Goal: Task Accomplishment & Management: Complete application form

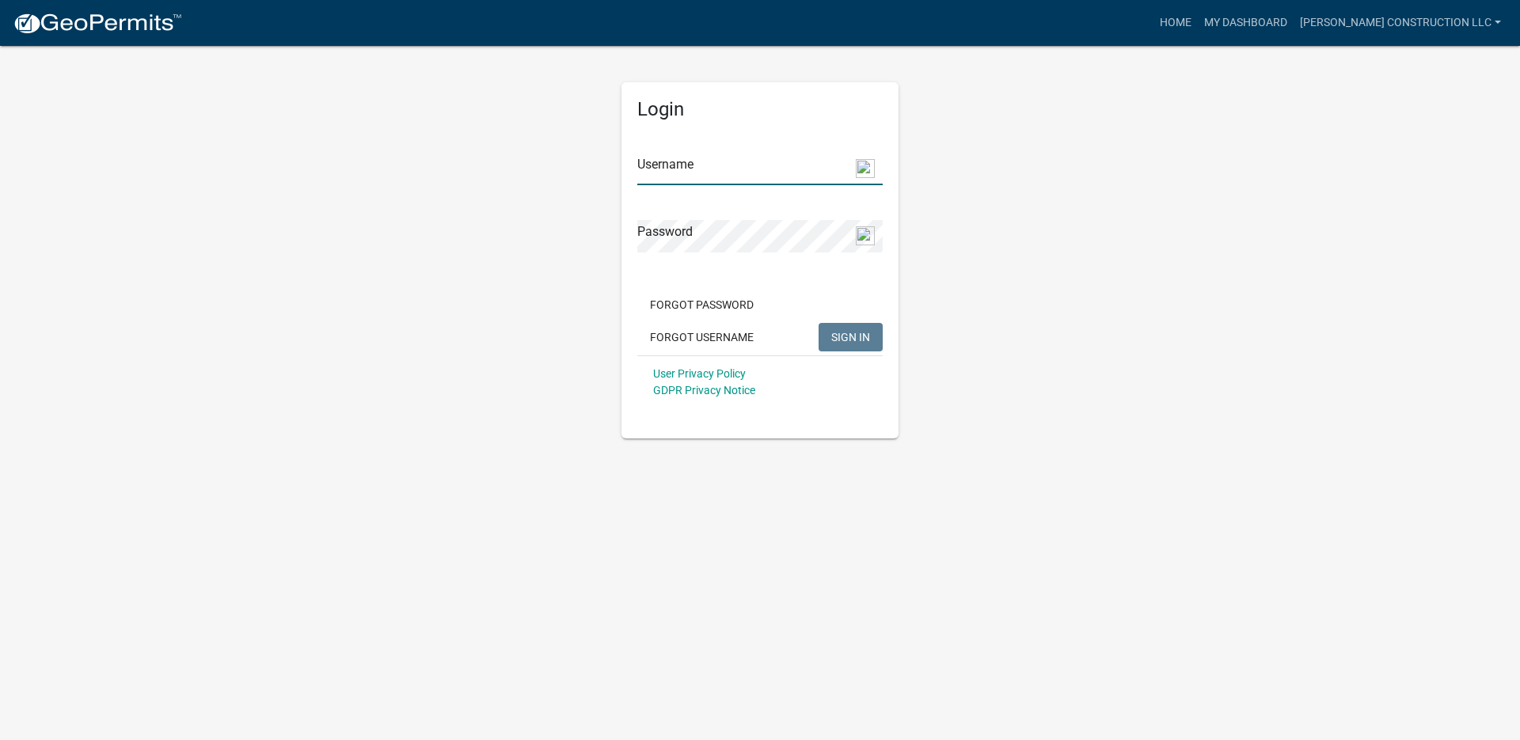
type input "[PERSON_NAME] Construction LLC"
click at [851, 331] on span "SIGN IN" at bounding box center [850, 336] width 39 height 13
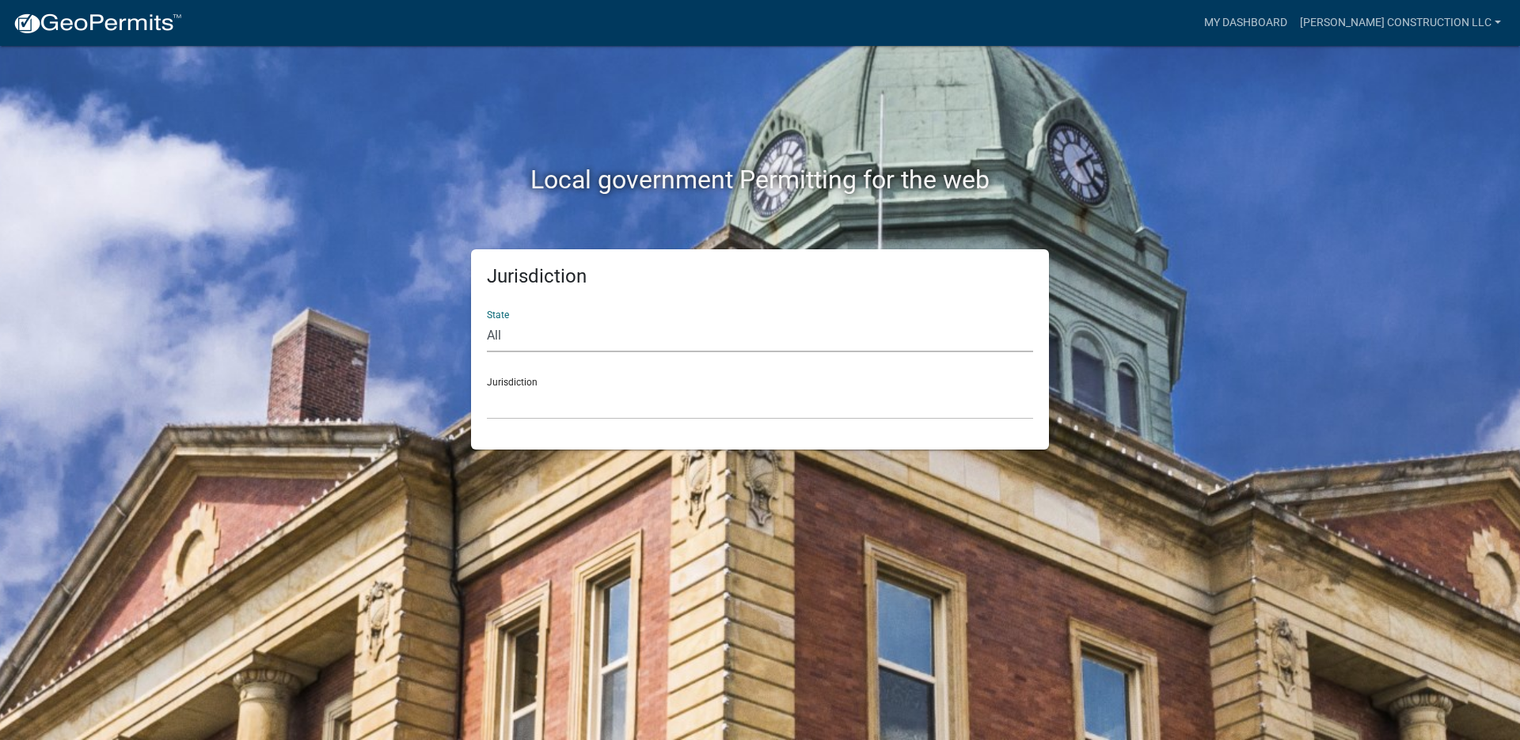
click at [492, 336] on select "All Colorado Georgia Indiana Iowa Kansas Minnesota Ohio South Carolina Wisconsin" at bounding box center [760, 336] width 546 height 32
select select "[US_STATE]"
click at [487, 320] on select "All Colorado Georgia Indiana Iowa Kansas Minnesota Ohio South Carolina Wisconsin" at bounding box center [760, 336] width 546 height 32
click at [517, 424] on div "Jurisdiction State All Colorado Georgia Indiana Iowa Kansas Minnesota Ohio Sout…" at bounding box center [760, 349] width 578 height 200
click at [519, 410] on select "City of Charlestown, Indiana City of Jeffersonville, Indiana City of Logansport…" at bounding box center [760, 403] width 546 height 32
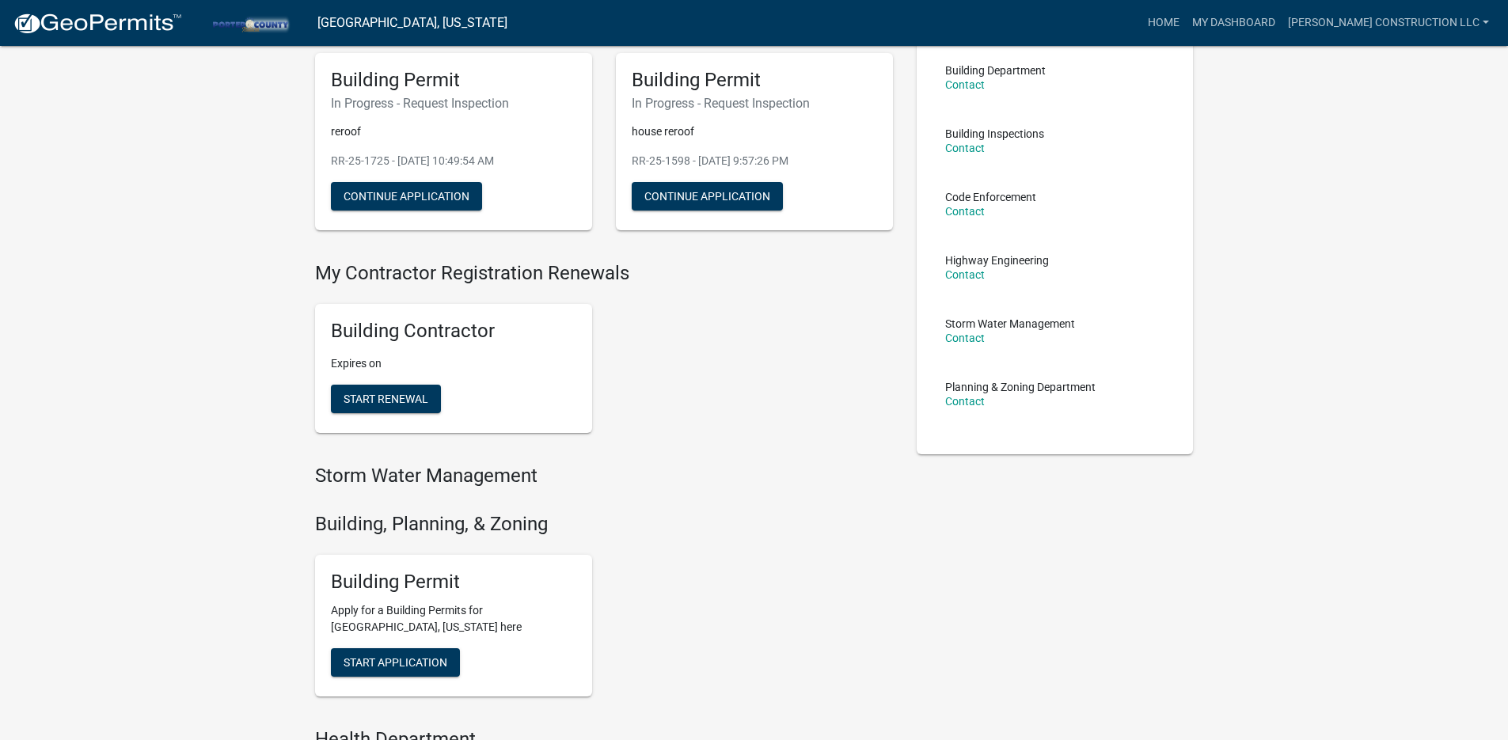
scroll to position [125, 0]
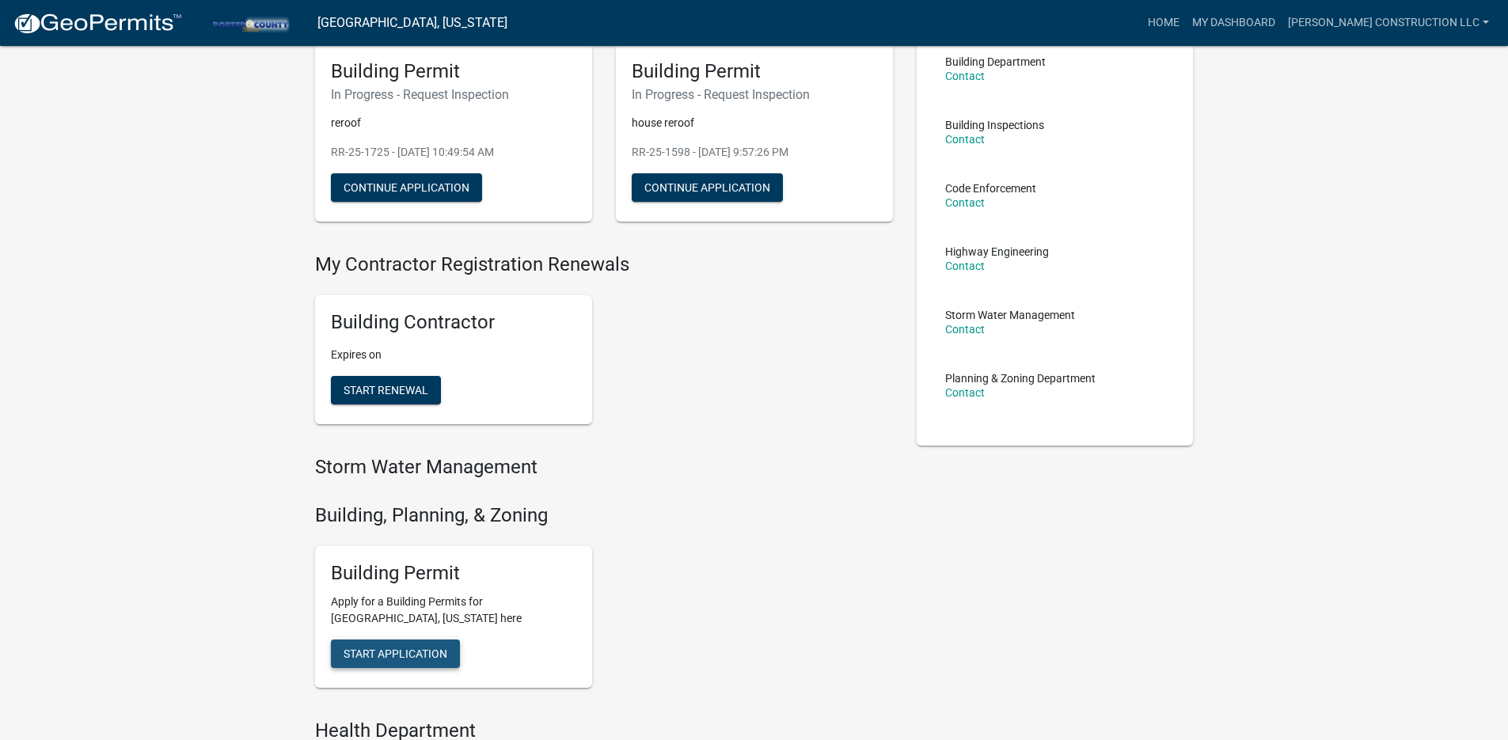
click at [342, 650] on button "Start Application" at bounding box center [395, 654] width 129 height 29
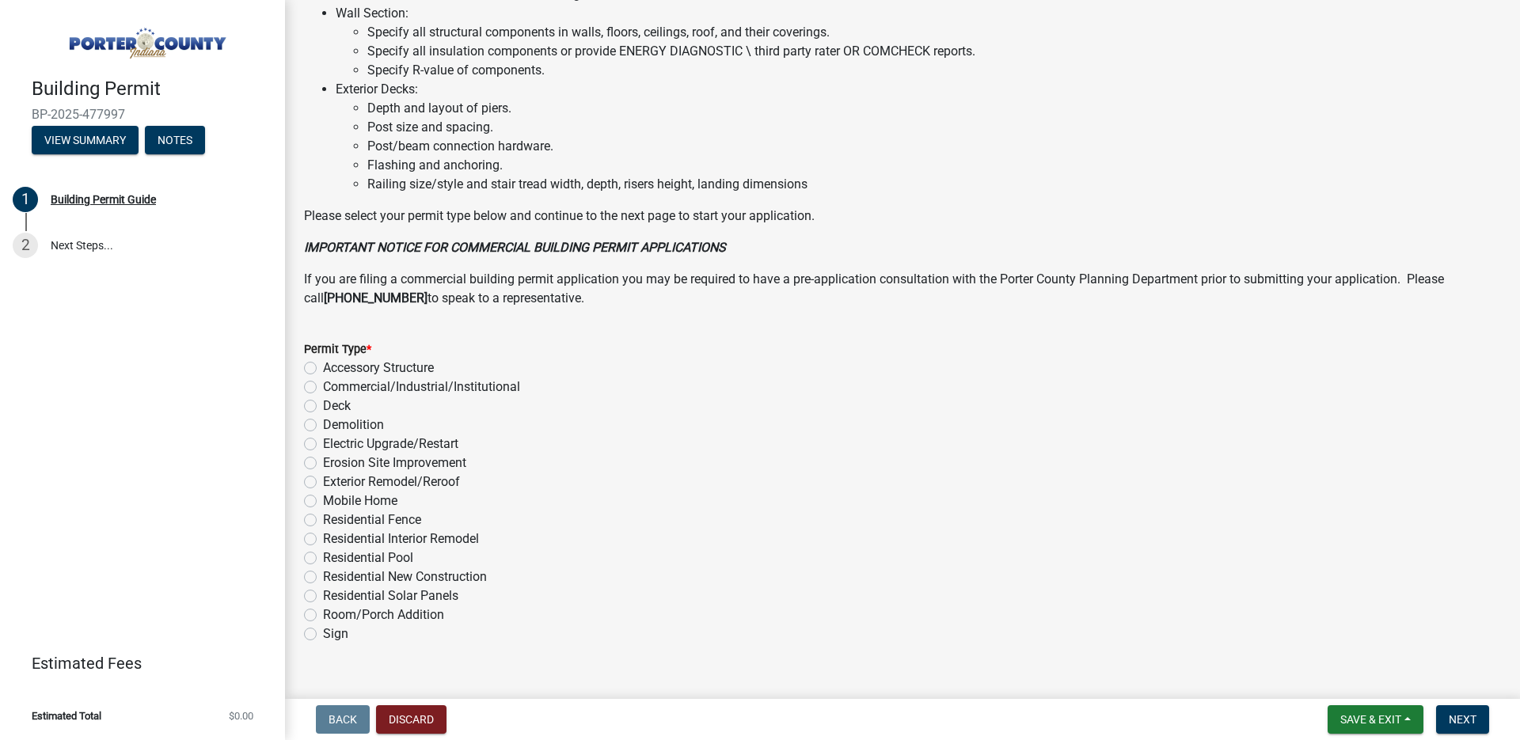
scroll to position [1051, 0]
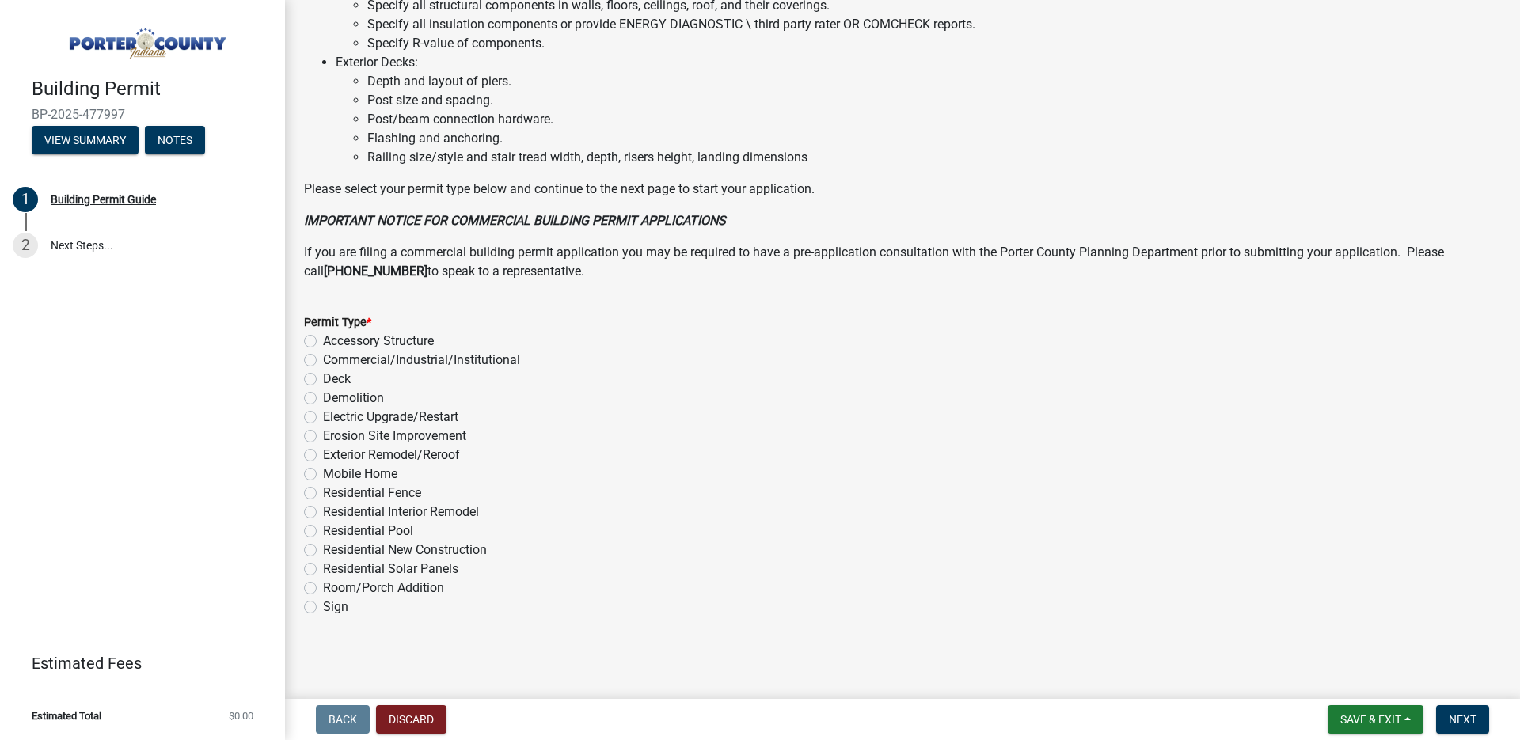
click at [323, 456] on label "Exterior Remodel/Reroof" at bounding box center [391, 455] width 137 height 19
click at [323, 456] on input "Exterior Remodel/Reroof" at bounding box center [328, 451] width 10 height 10
radio input "true"
click at [1464, 723] on span "Next" at bounding box center [1463, 719] width 28 height 13
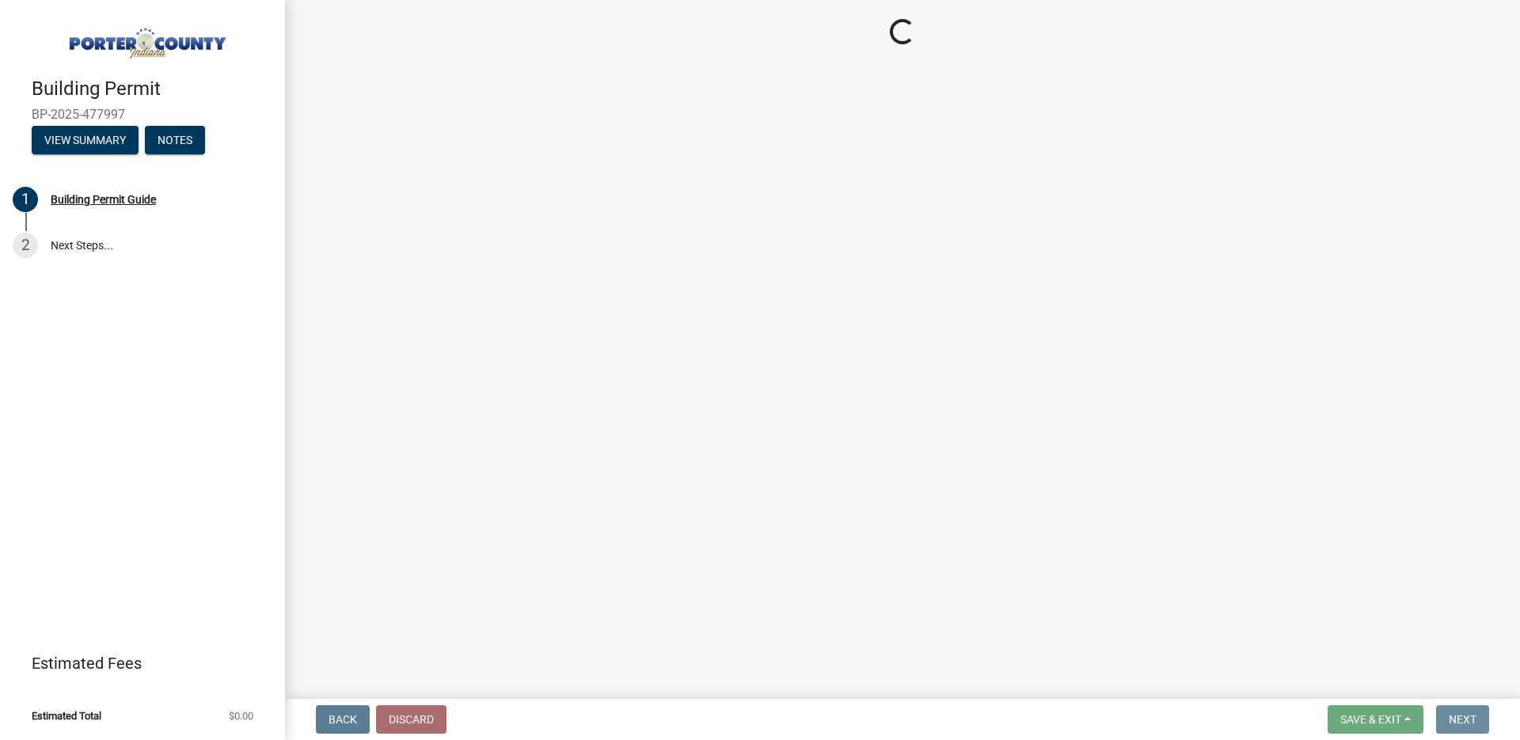
scroll to position [0, 0]
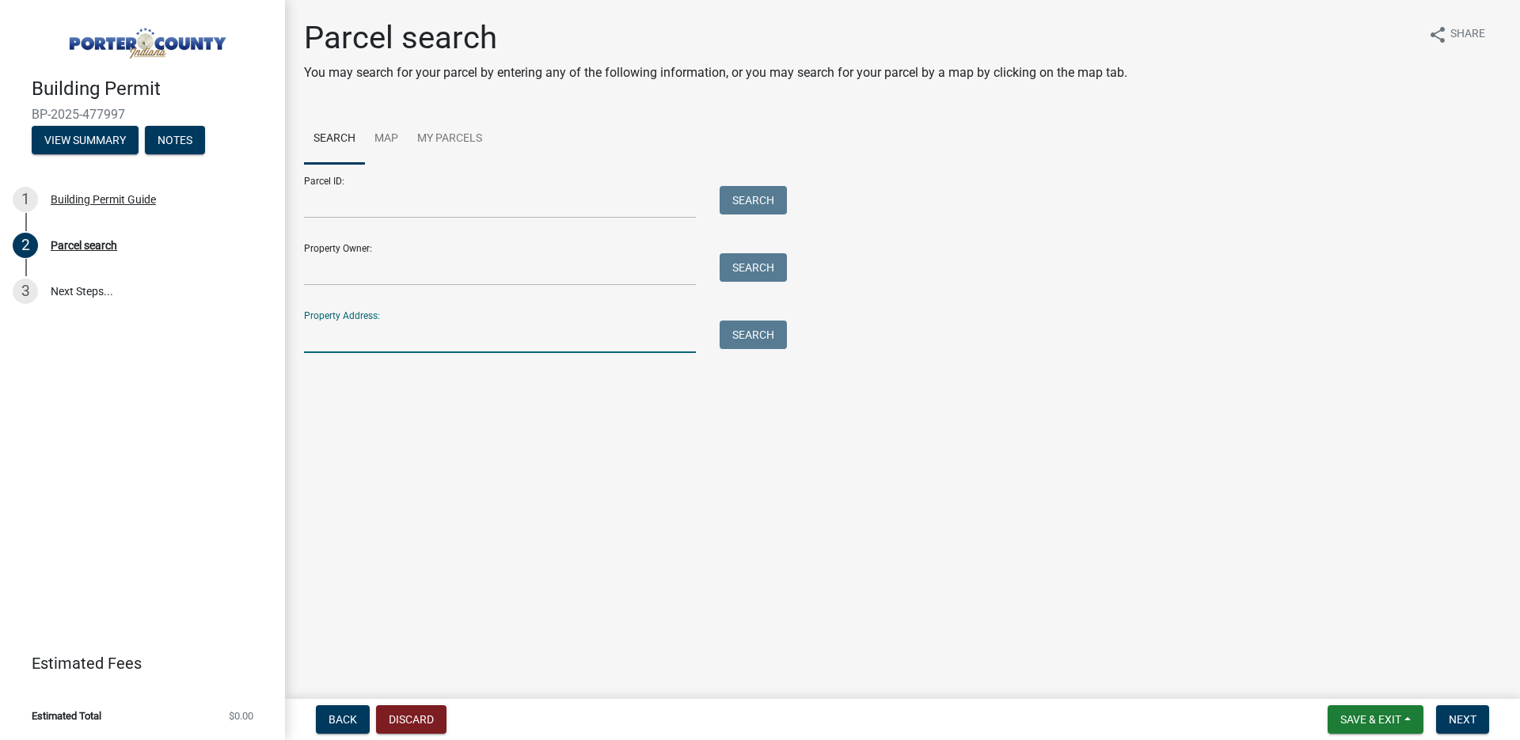
click at [333, 345] on input "Property Address:" at bounding box center [500, 337] width 392 height 32
type input "415 N 400 E"
click at [745, 336] on button "Search" at bounding box center [753, 335] width 67 height 29
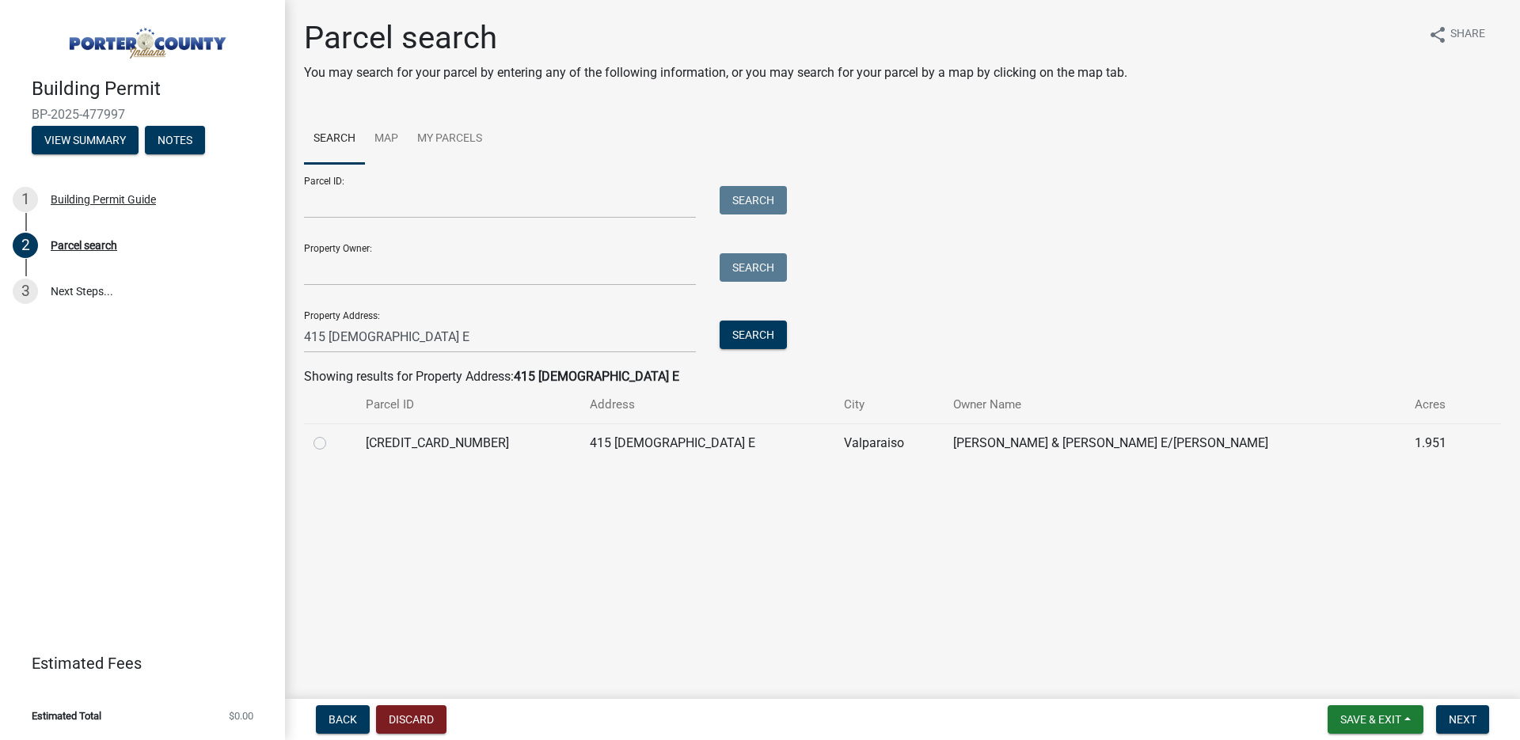
click at [333, 434] on label at bounding box center [333, 434] width 0 height 0
click at [333, 444] on input "radio" at bounding box center [338, 439] width 10 height 10
radio input "true"
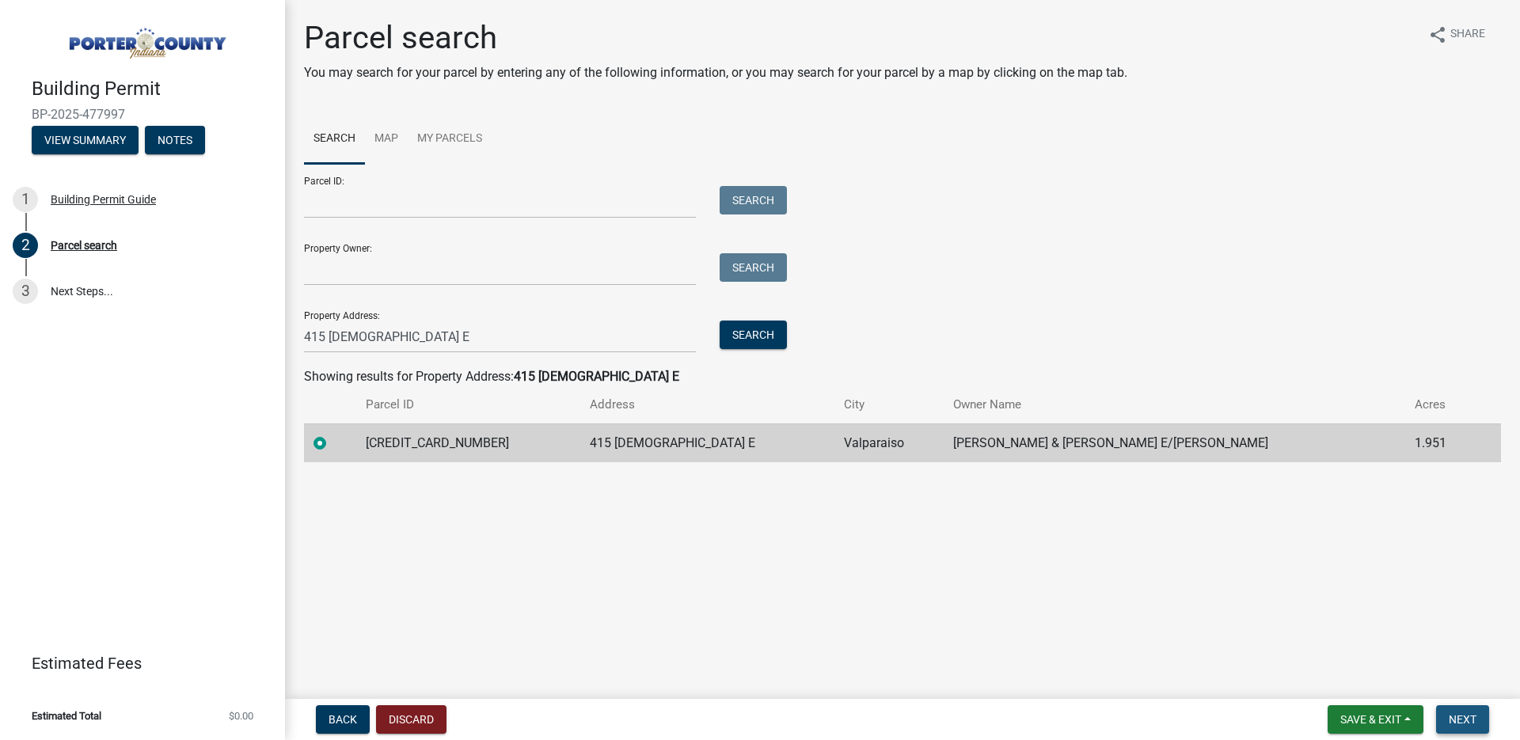
click at [1456, 710] on button "Next" at bounding box center [1462, 719] width 53 height 29
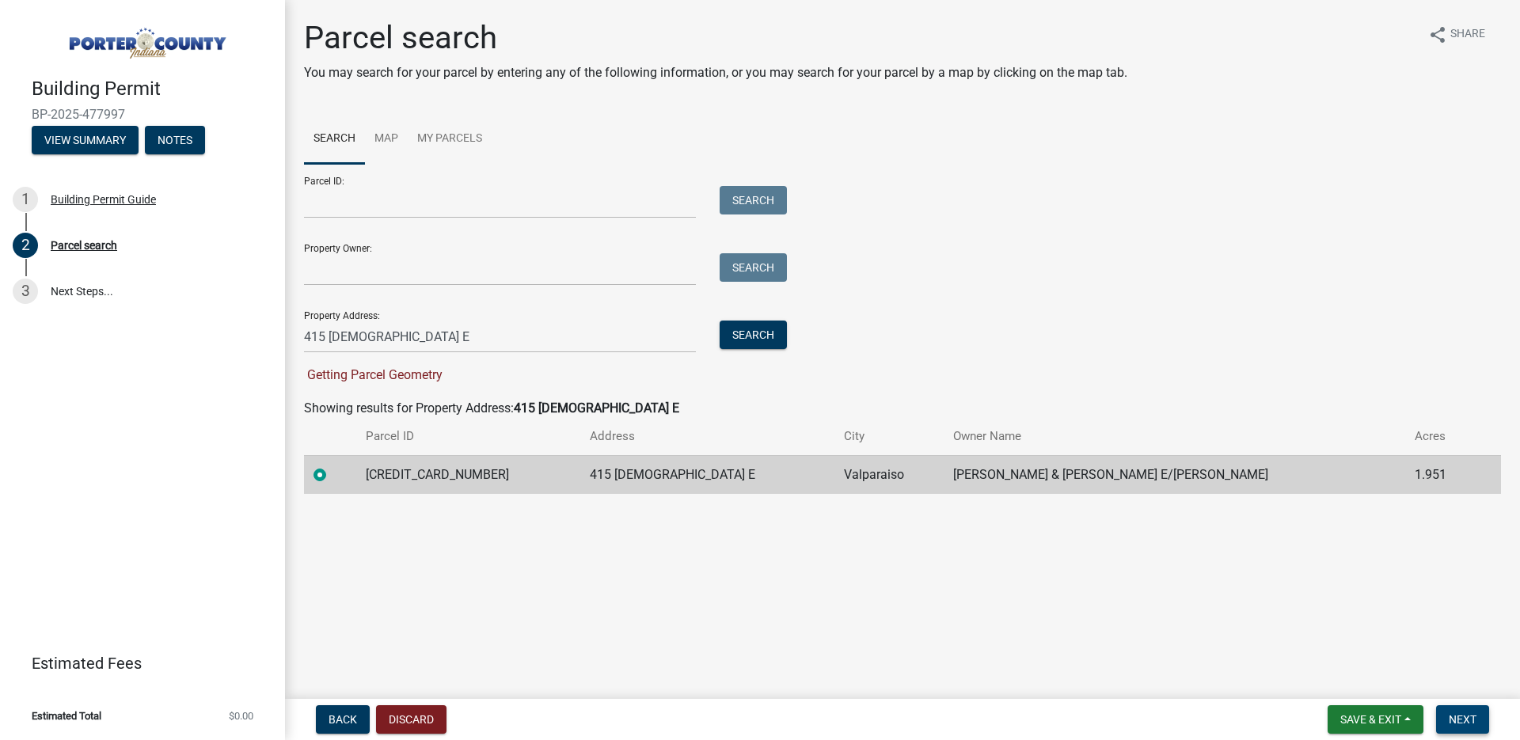
click at [1469, 717] on span "Next" at bounding box center [1463, 719] width 28 height 13
click at [884, 637] on main "Parcel search You may search for your parcel by entering any of the following i…" at bounding box center [902, 346] width 1235 height 693
click at [397, 276] on input "Property Owner:" at bounding box center [500, 269] width 392 height 32
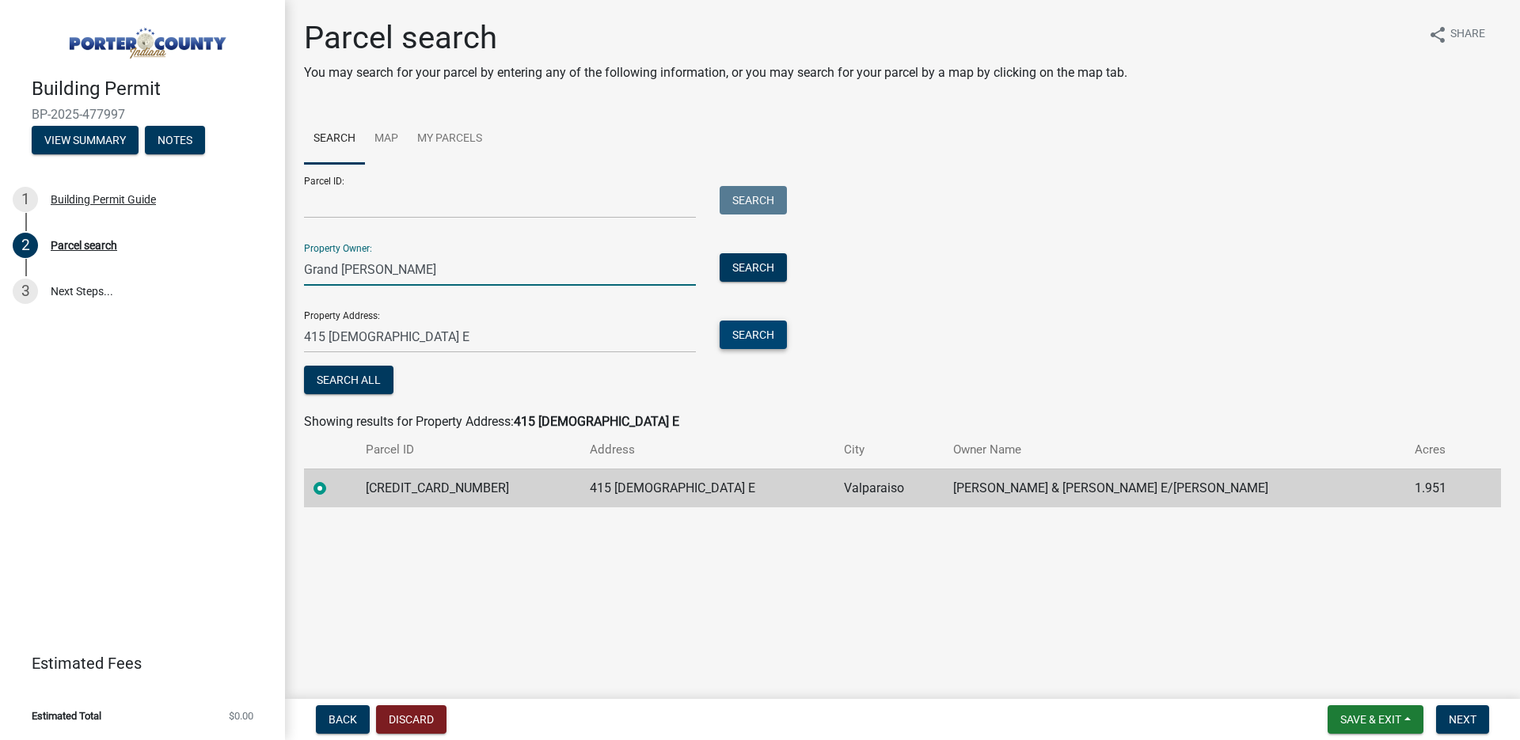
type input "Grand haring"
click at [774, 329] on button "Search" at bounding box center [753, 335] width 67 height 29
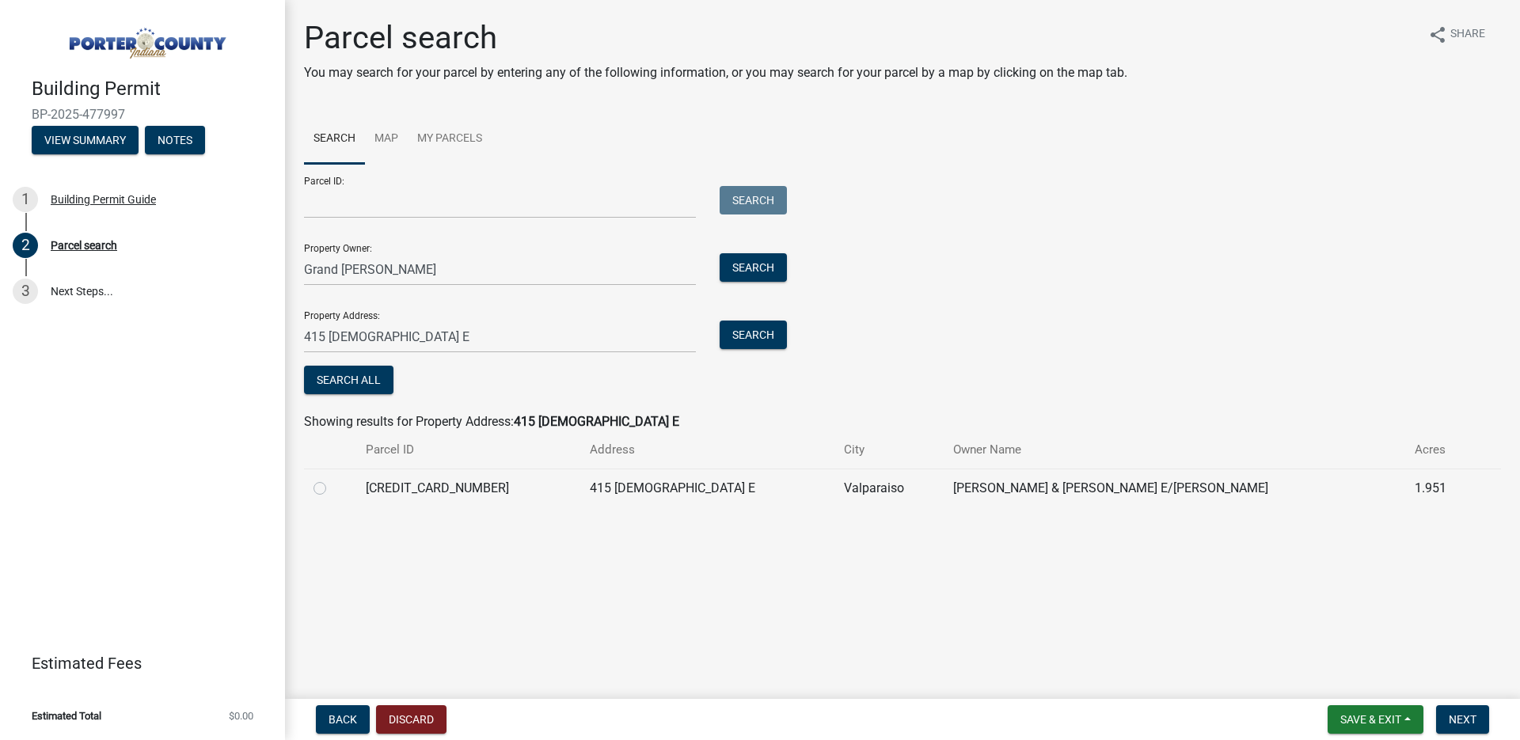
click at [333, 479] on label at bounding box center [333, 479] width 0 height 0
click at [333, 489] on input "radio" at bounding box center [338, 484] width 10 height 10
radio input "true"
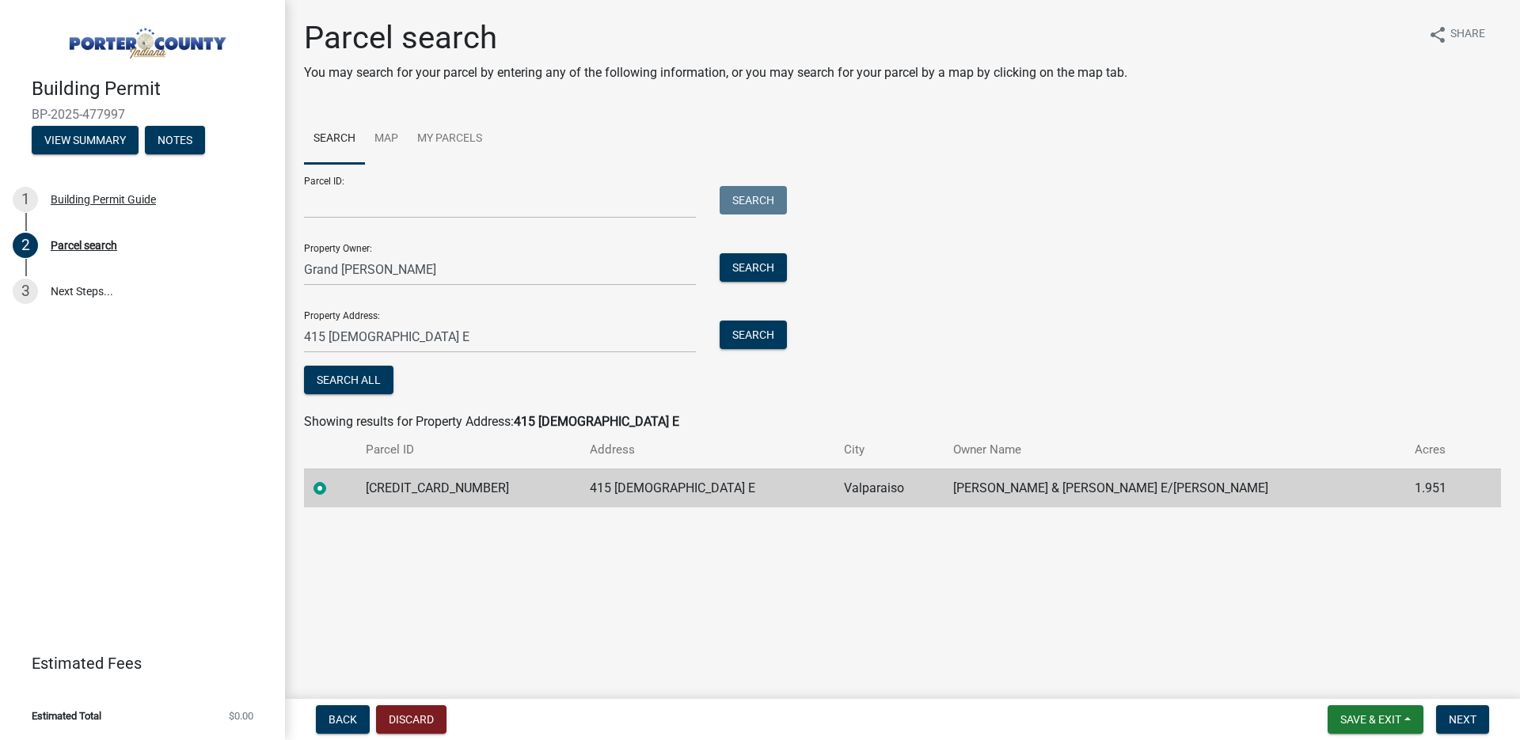
click at [1452, 584] on main "Parcel search You may search for your parcel by entering any of the following i…" at bounding box center [902, 346] width 1235 height 693
click at [1459, 723] on span "Next" at bounding box center [1463, 719] width 28 height 13
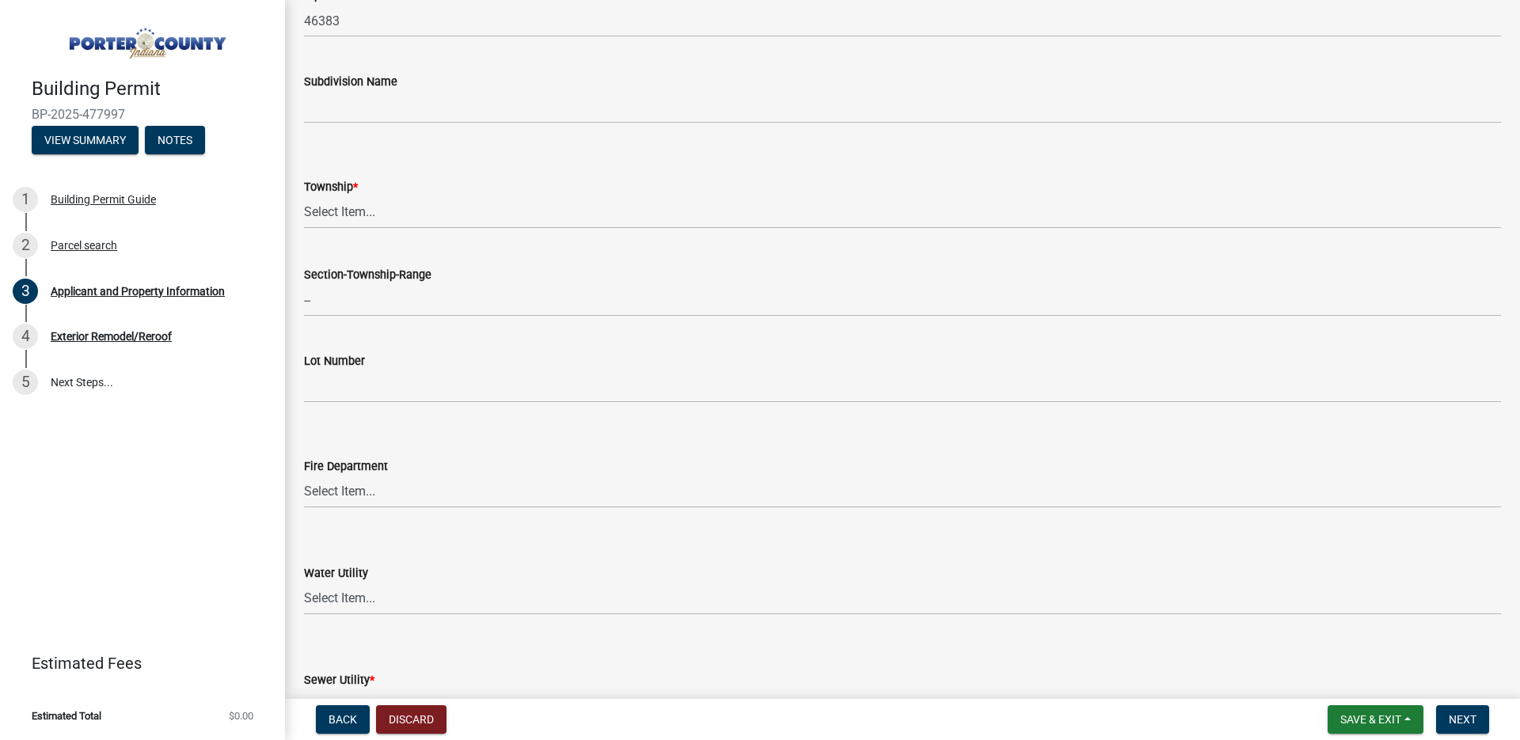
scroll to position [572, 0]
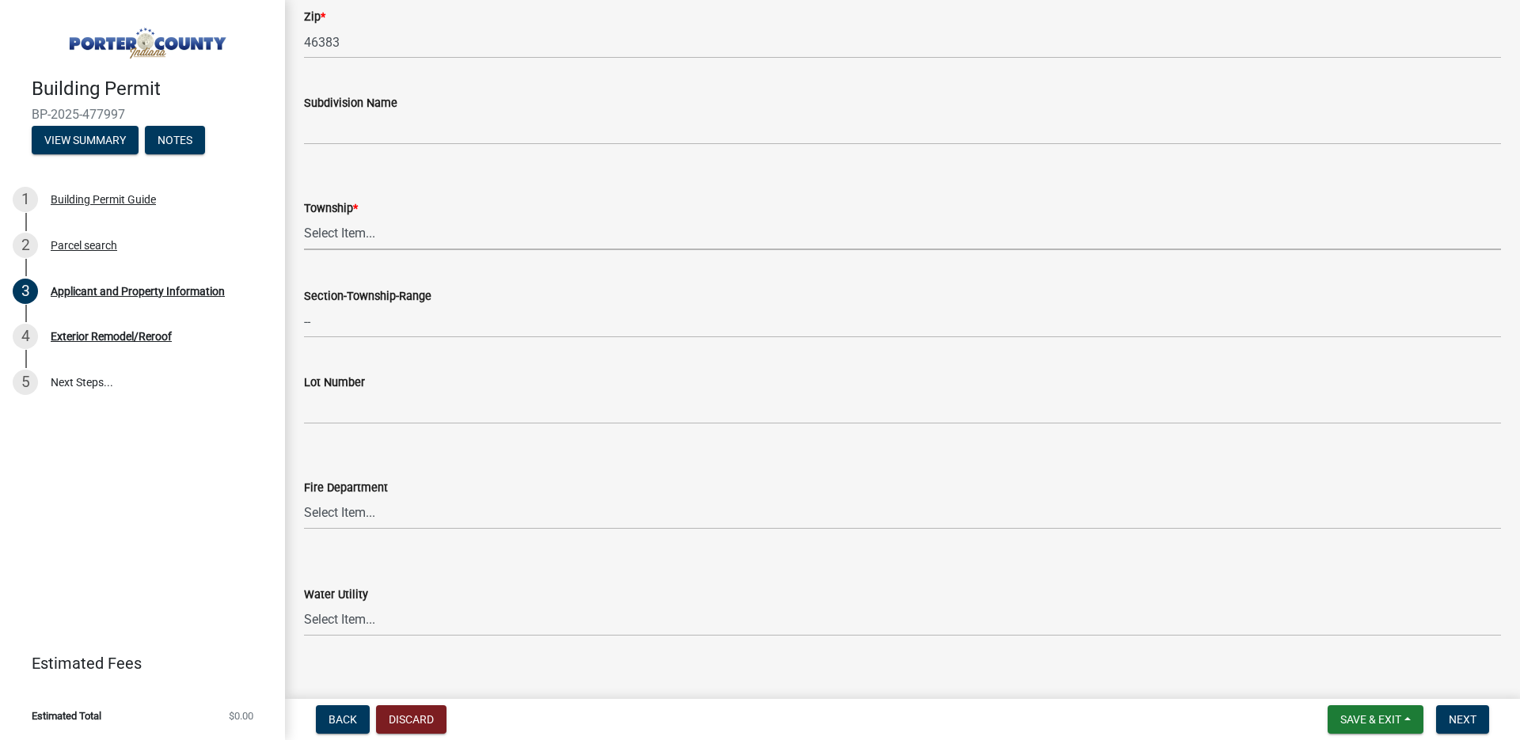
click at [337, 244] on select "Select Item... Boone Center Jackson Liberty Morgan Pine Pleasant Portage Porter…" at bounding box center [902, 234] width 1197 height 32
click at [304, 218] on select "Select Item... Boone Center Jackson Liberty Morgan Pine Pleasant Portage Porter…" at bounding box center [902, 234] width 1197 height 32
select select "3d0e3105-d46a-462c-9cf4-b32453f427e3"
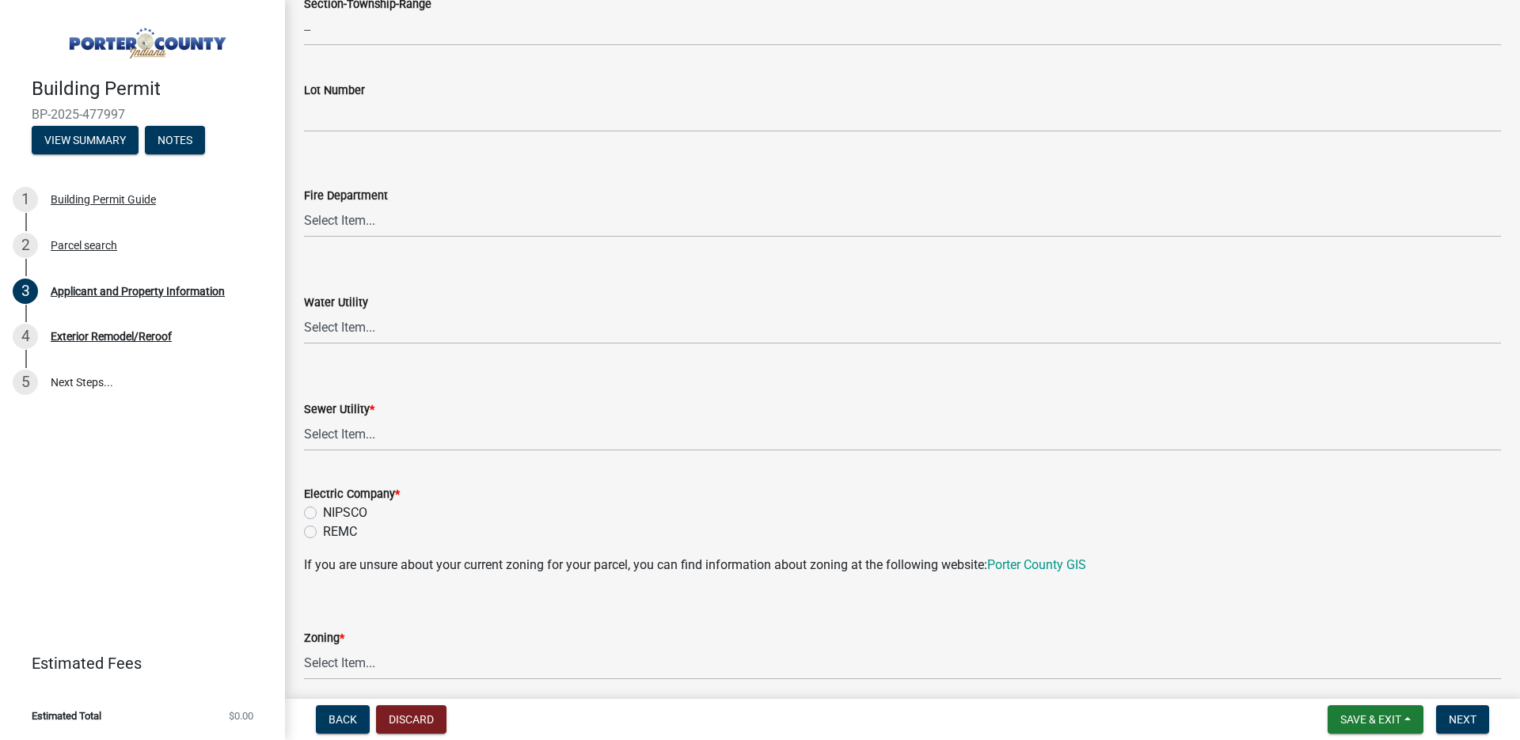
scroll to position [861, 0]
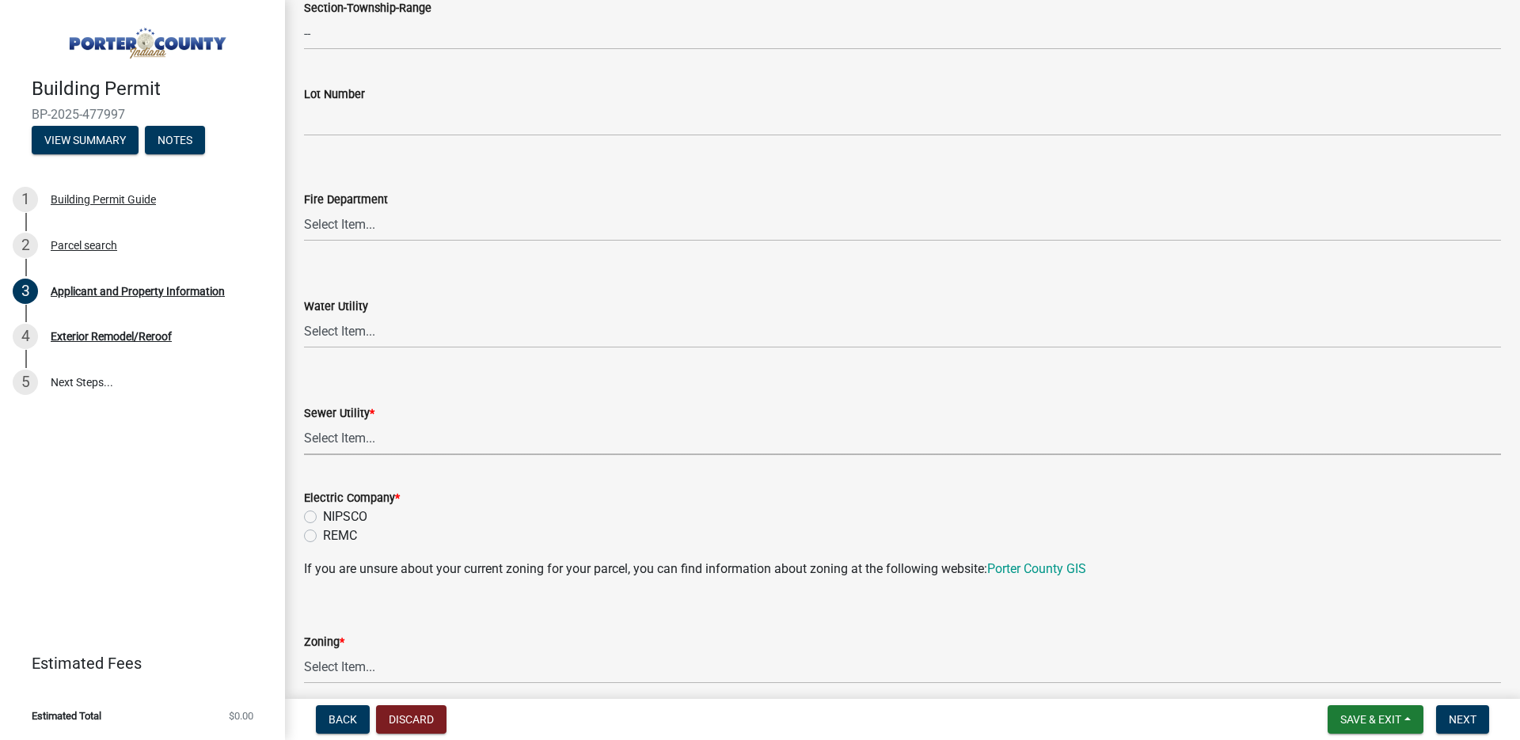
click at [386, 438] on select "Select Item... Aqua Indiana Inc Damon Run Falling Waters Lake Eliza - LEACD Nat…" at bounding box center [902, 439] width 1197 height 32
click at [304, 423] on select "Select Item... Aqua Indiana Inc Damon Run Falling Waters Lake Eliza - LEACD Nat…" at bounding box center [902, 439] width 1197 height 32
select select "ea6751d4-6bf7-4a16-89ee-f7801ab82aa1"
click at [323, 518] on label "NIPSCO" at bounding box center [345, 517] width 44 height 19
click at [323, 518] on input "NIPSCO" at bounding box center [328, 513] width 10 height 10
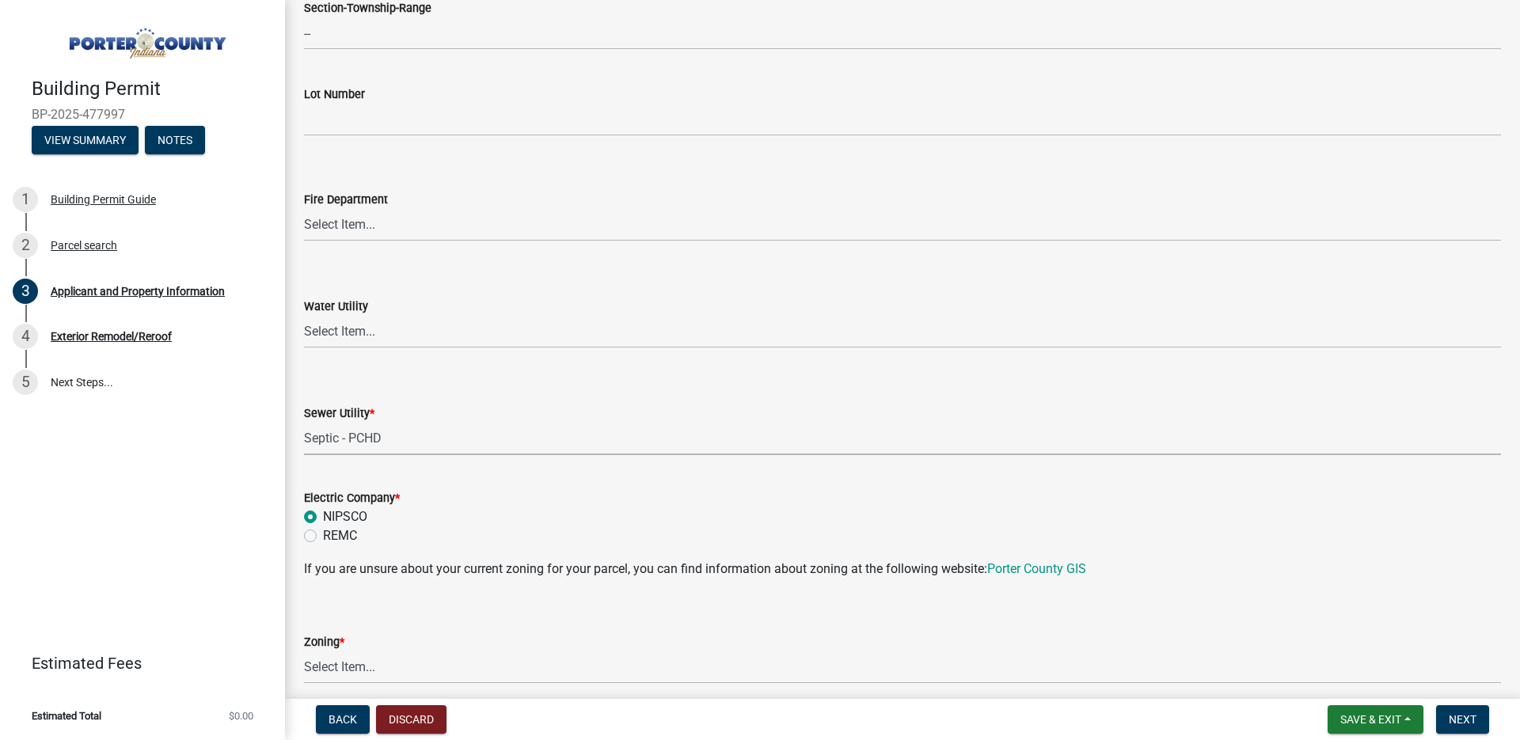
radio input "true"
click at [339, 662] on select "Select Item... A1 A2 CH CM CN I1 I2 I3 IN MP OT P1 P2 PUD R1 R2 R3 R4 RL RR" at bounding box center [902, 668] width 1197 height 32
click at [304, 652] on select "Select Item... A1 A2 CH CM CN I1 I2 I3 IN MP OT P1 P2 PUD R1 R2 R3 R4 RL RR" at bounding box center [902, 668] width 1197 height 32
select select "0d764019-f1ff-4f3b-9299-33f0d080acc7"
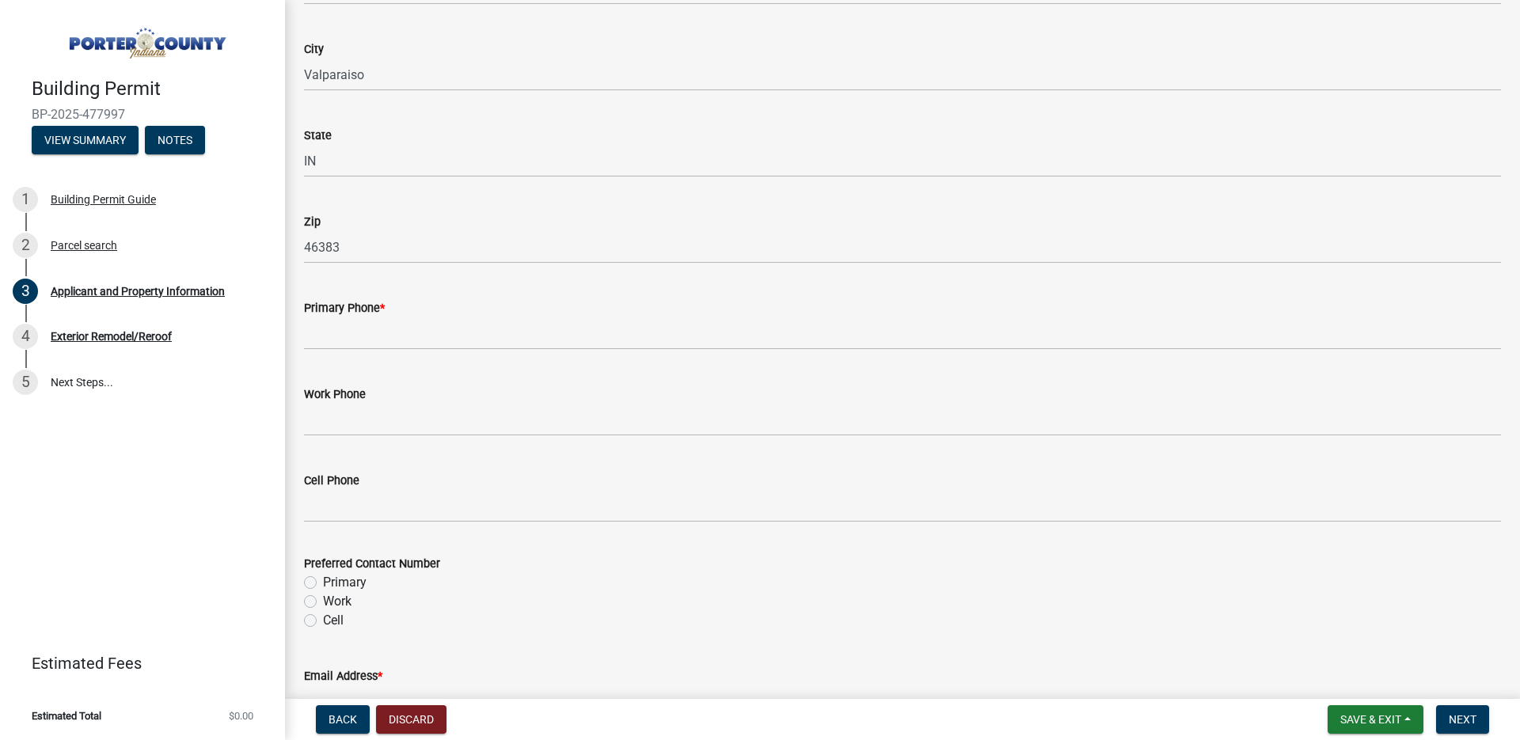
scroll to position [1795, 0]
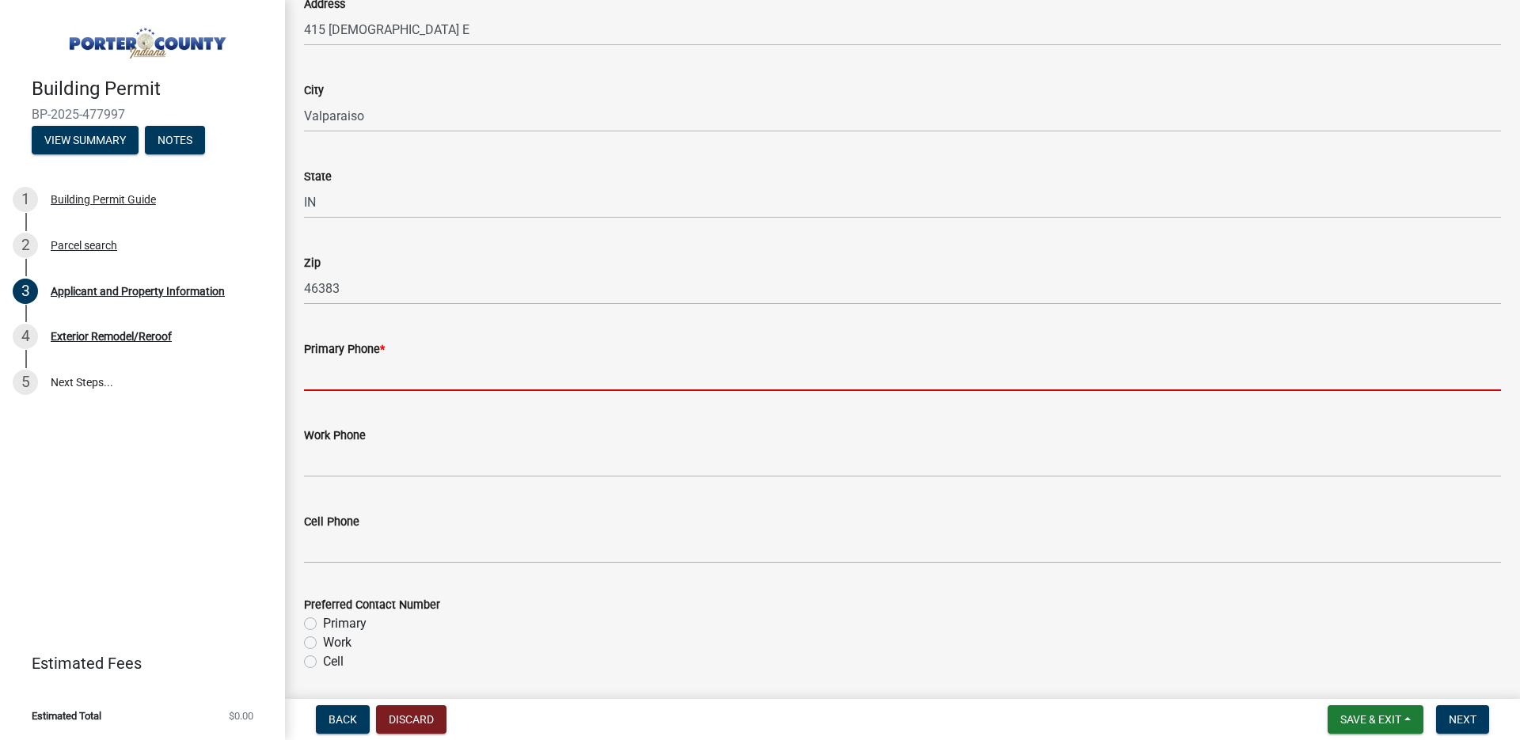
click at [459, 386] on input "Primary Phone *" at bounding box center [902, 375] width 1197 height 32
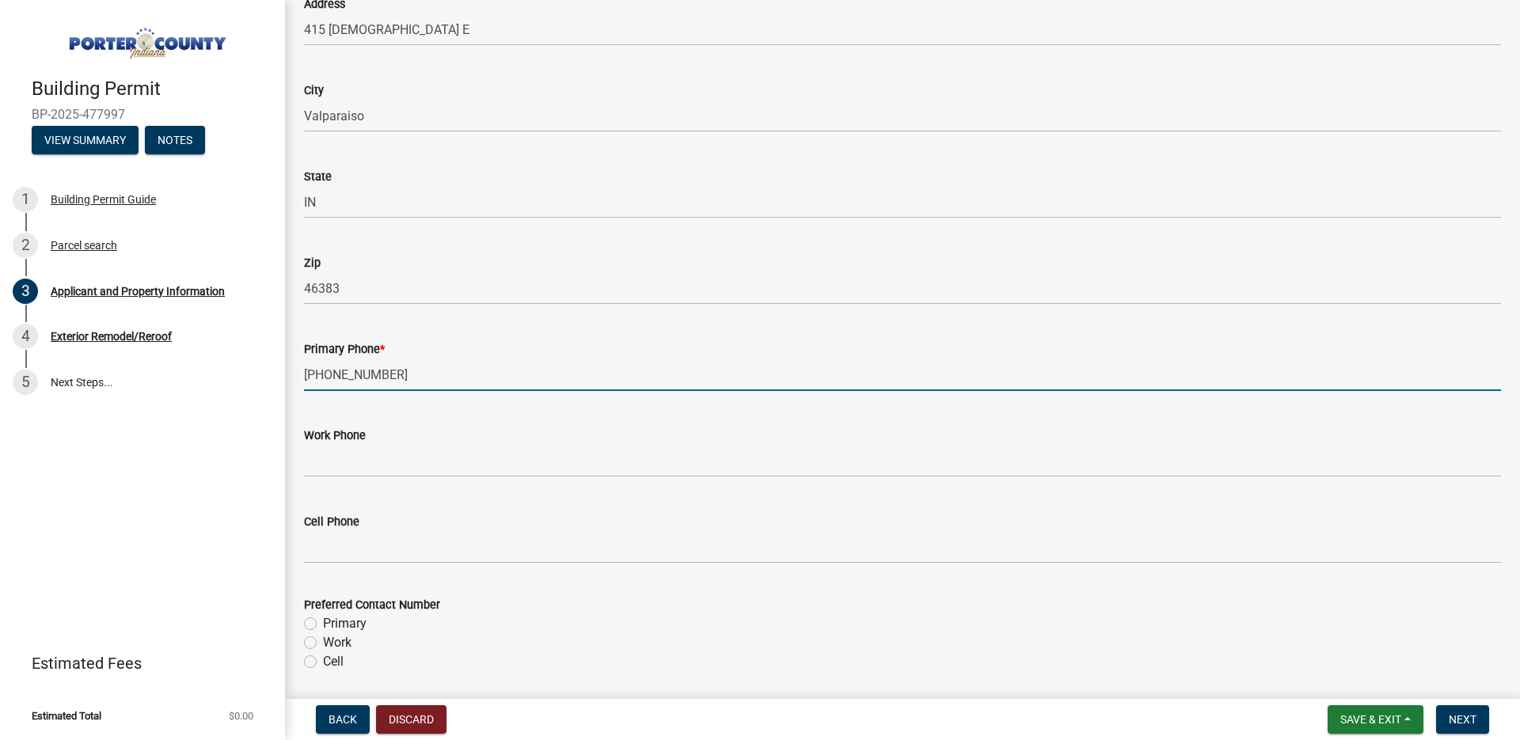
type input "219-916-4647"
click at [323, 618] on label "Primary" at bounding box center [345, 623] width 44 height 19
click at [323, 618] on input "Primary" at bounding box center [328, 619] width 10 height 10
radio input "true"
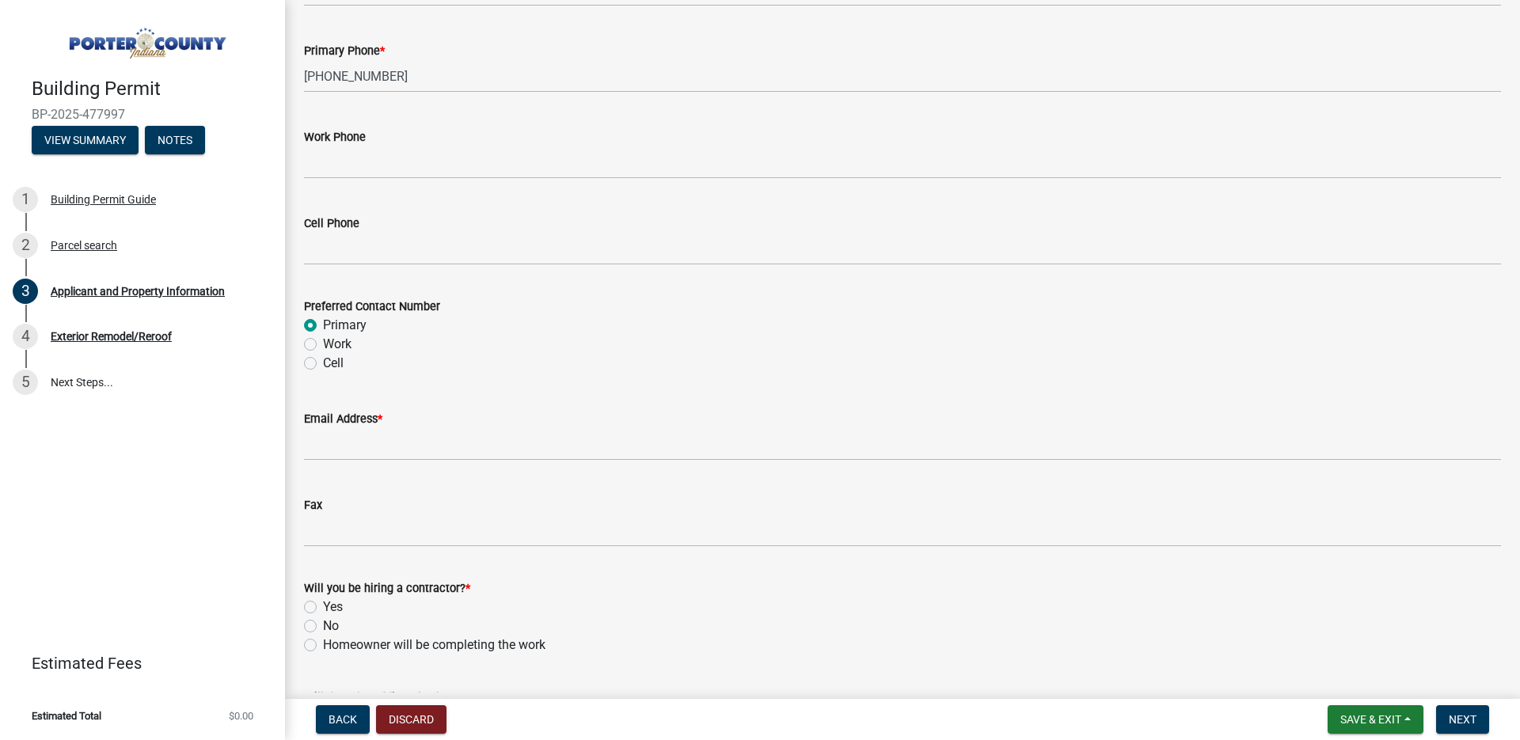
scroll to position [2089, 0]
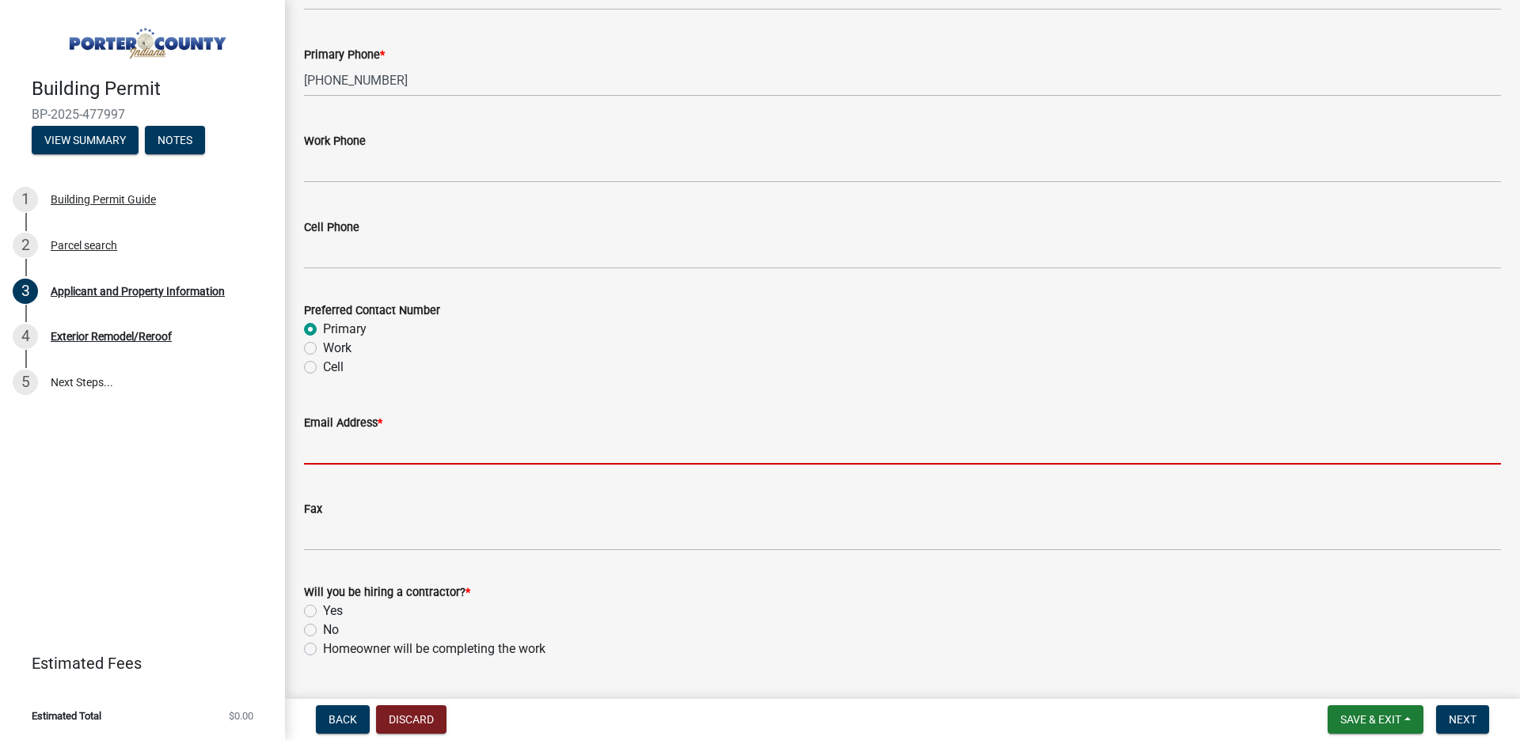
click at [397, 449] on input "Email Address *" at bounding box center [902, 448] width 1197 height 32
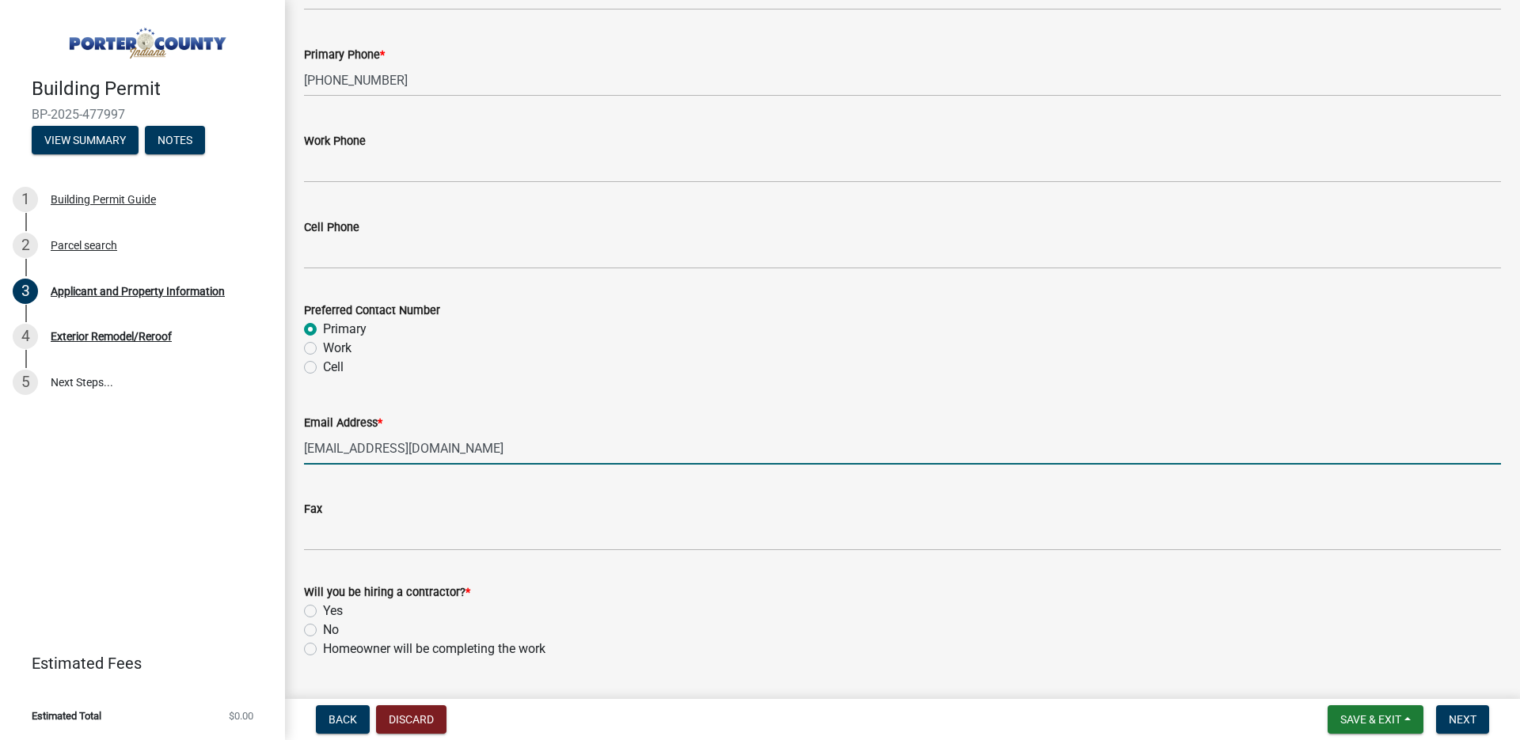
type input "gharingjr@gmail.com"
click at [323, 607] on label "Yes" at bounding box center [333, 611] width 20 height 19
click at [323, 607] on input "Yes" at bounding box center [328, 607] width 10 height 10
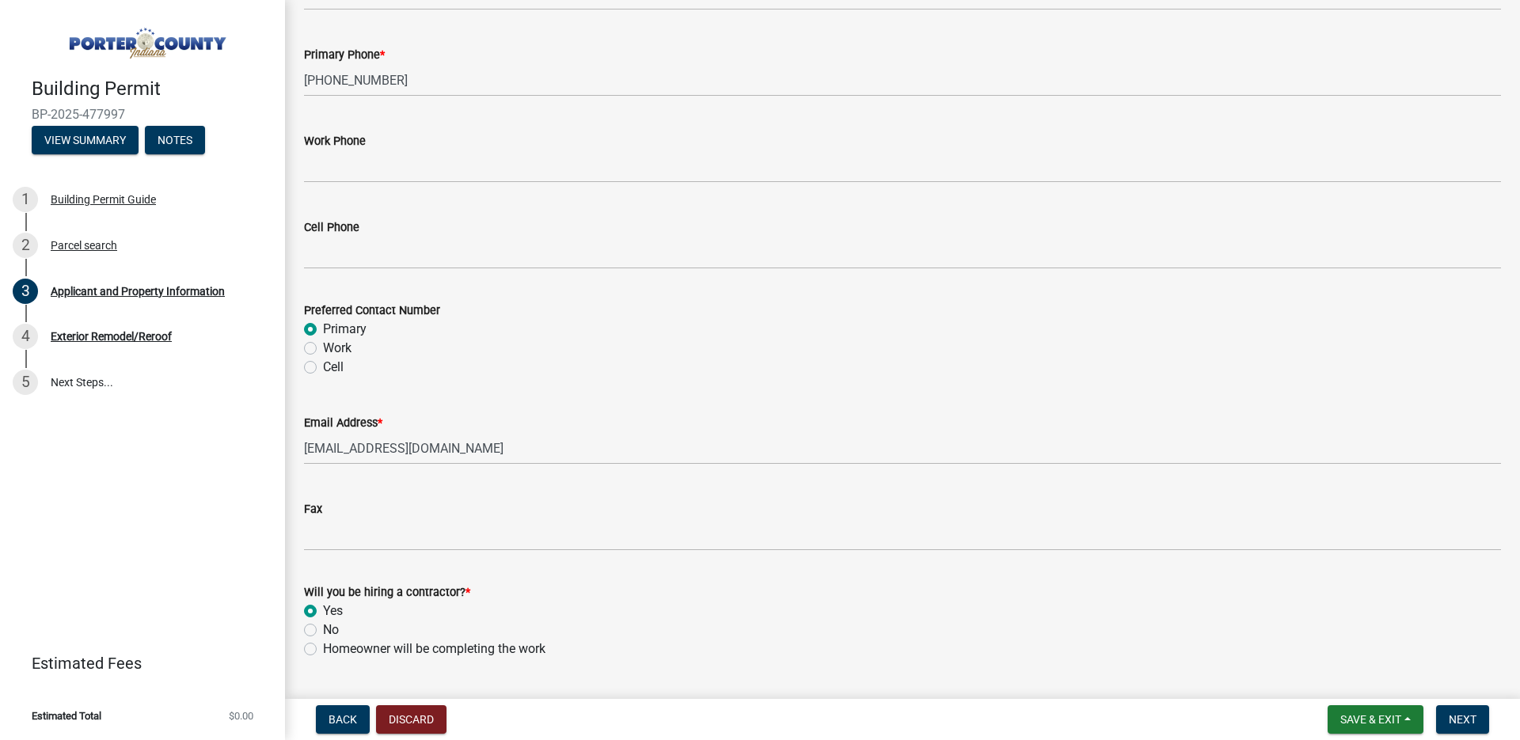
radio input "true"
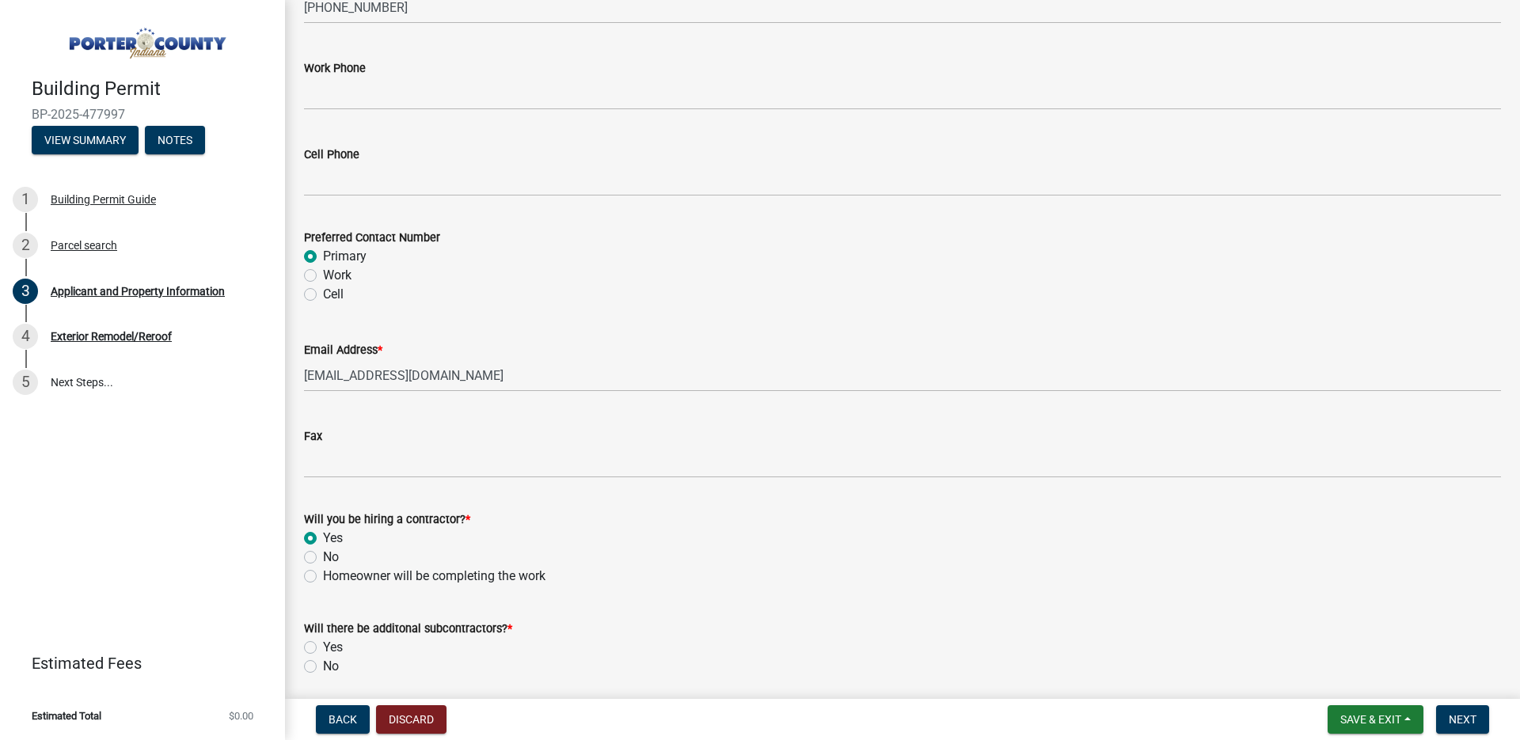
scroll to position [2222, 0]
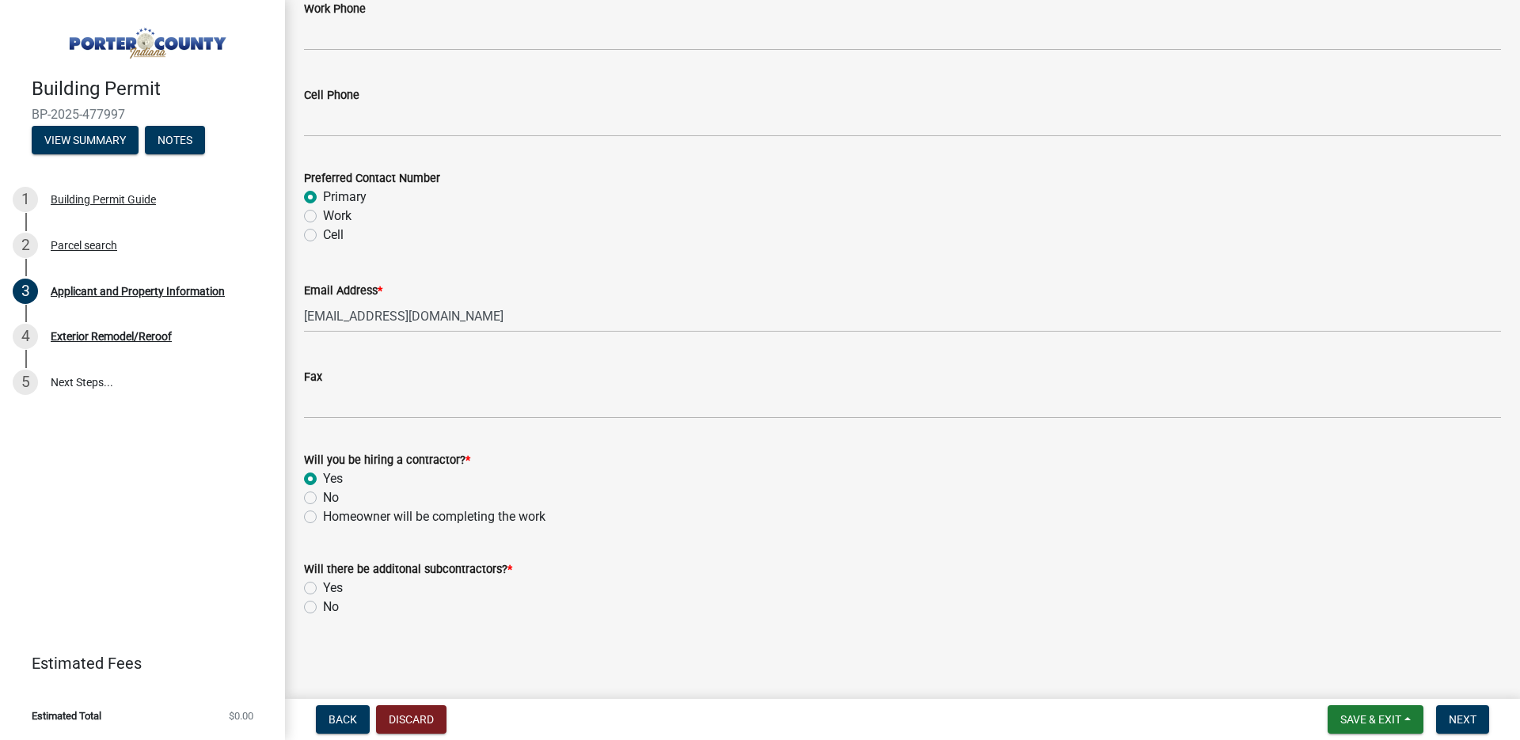
click at [318, 606] on div "No" at bounding box center [902, 607] width 1197 height 19
click at [323, 608] on label "No" at bounding box center [331, 607] width 16 height 19
click at [323, 608] on input "No" at bounding box center [328, 603] width 10 height 10
radio input "true"
click at [1471, 722] on span "Next" at bounding box center [1463, 719] width 28 height 13
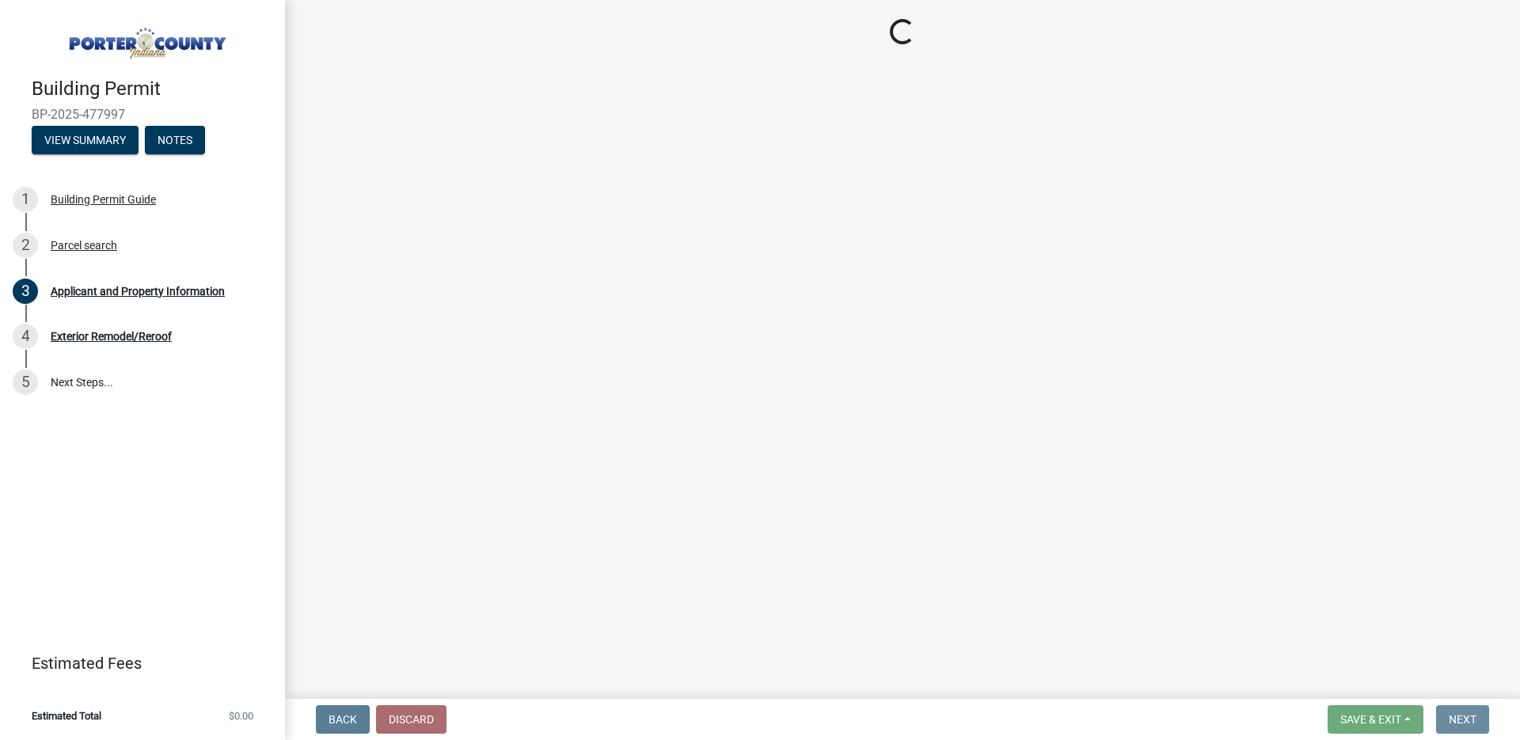
scroll to position [0, 0]
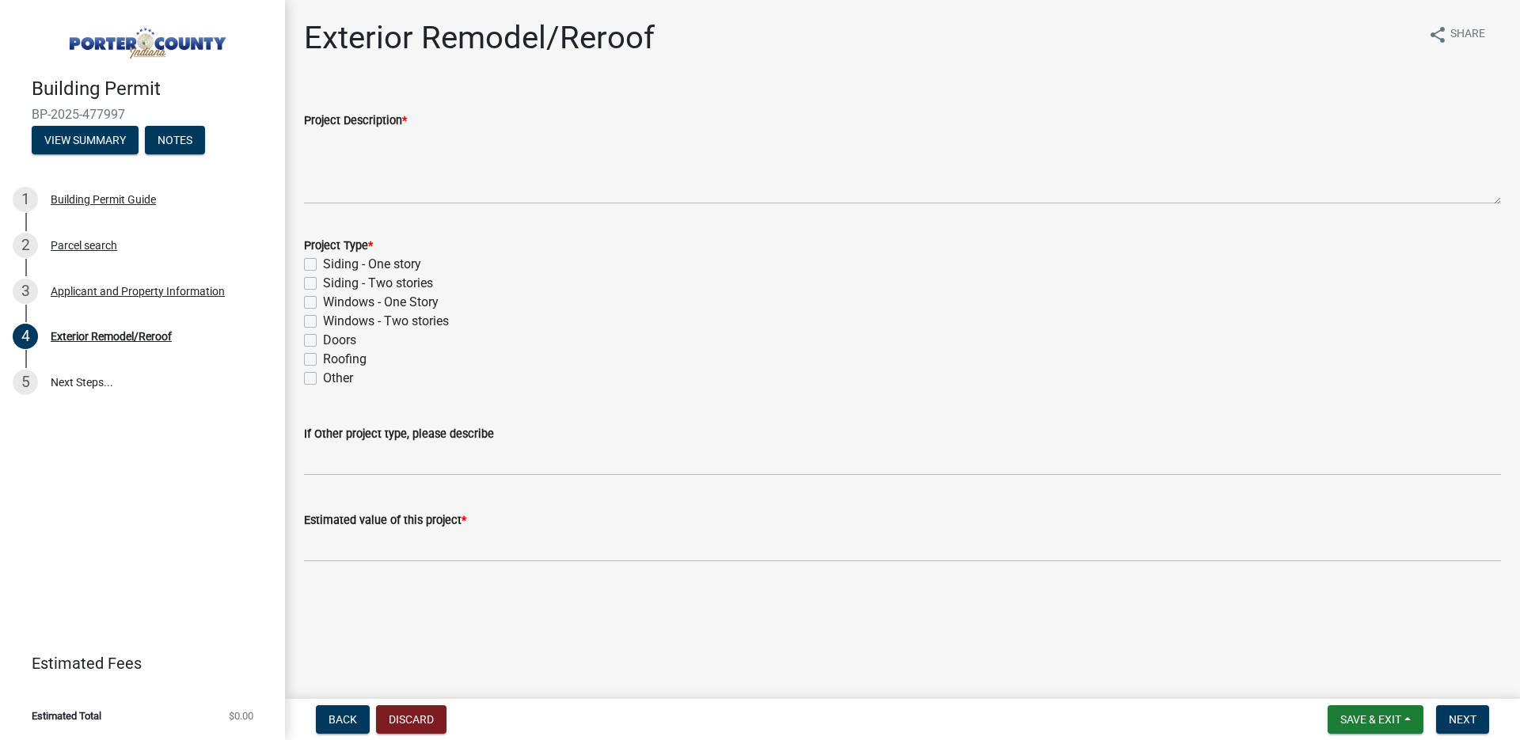
click at [323, 359] on label "Roofing" at bounding box center [345, 359] width 44 height 19
click at [323, 359] on input "Roofing" at bounding box center [328, 355] width 10 height 10
checkbox input "true"
checkbox input "false"
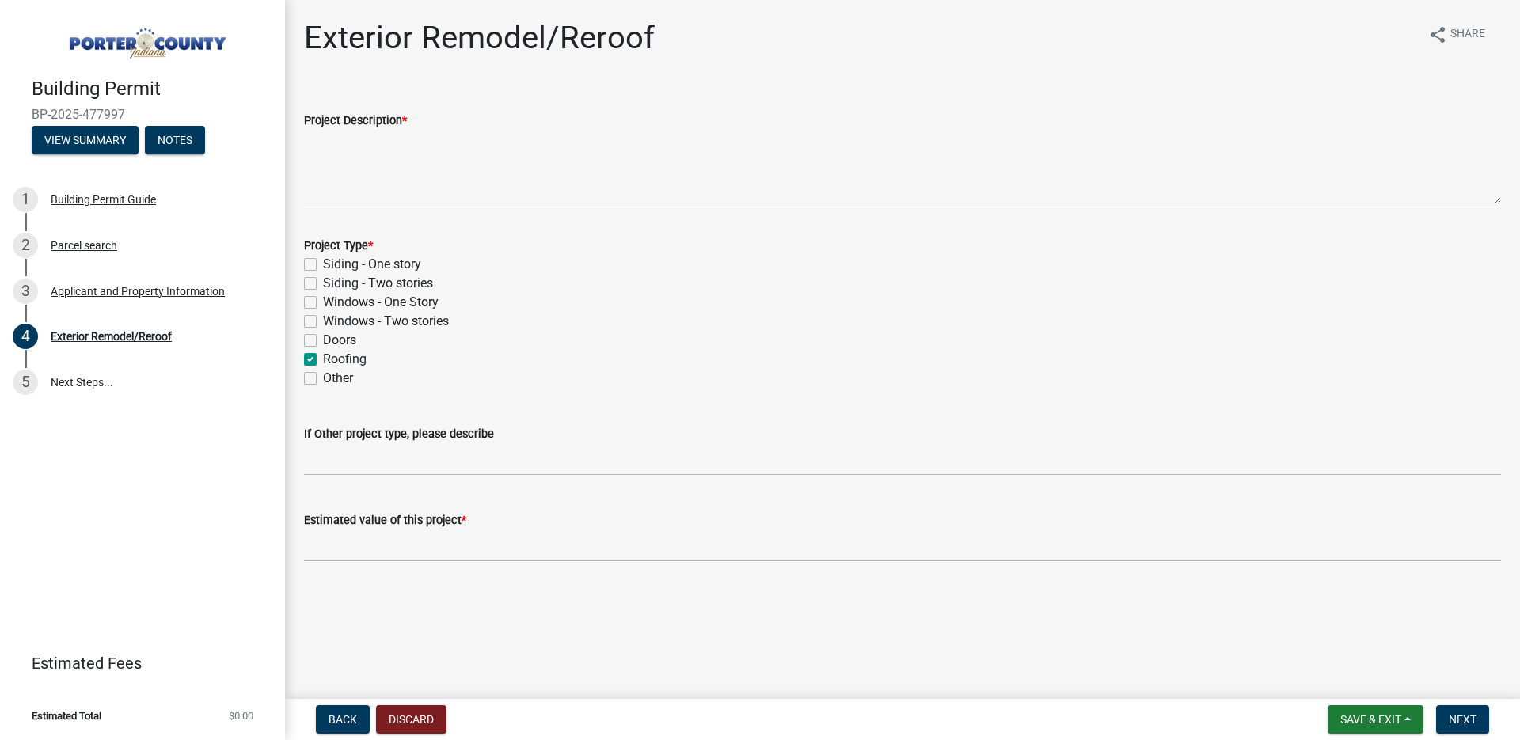
checkbox input "false"
checkbox input "true"
checkbox input "false"
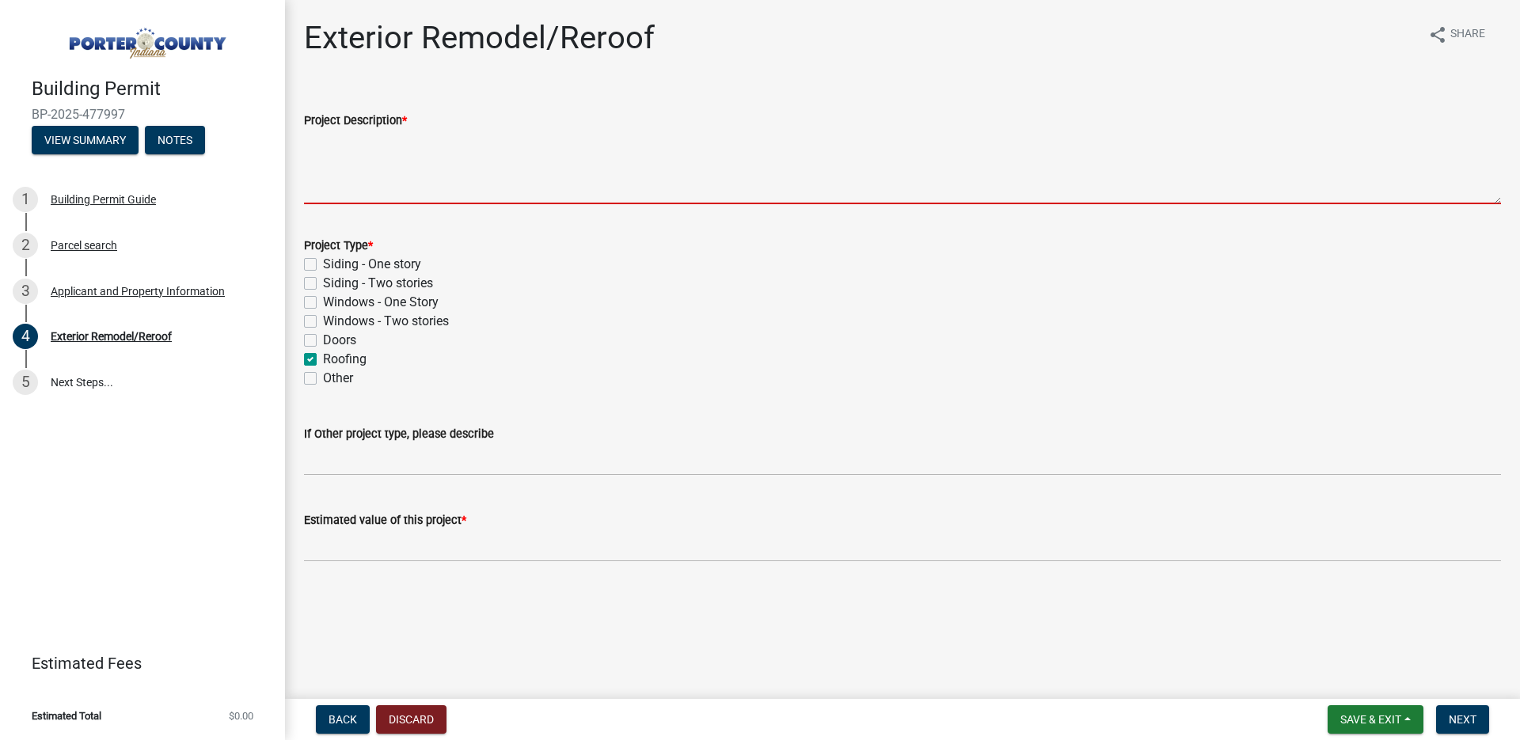
click at [355, 193] on textarea "Project Description *" at bounding box center [902, 167] width 1197 height 74
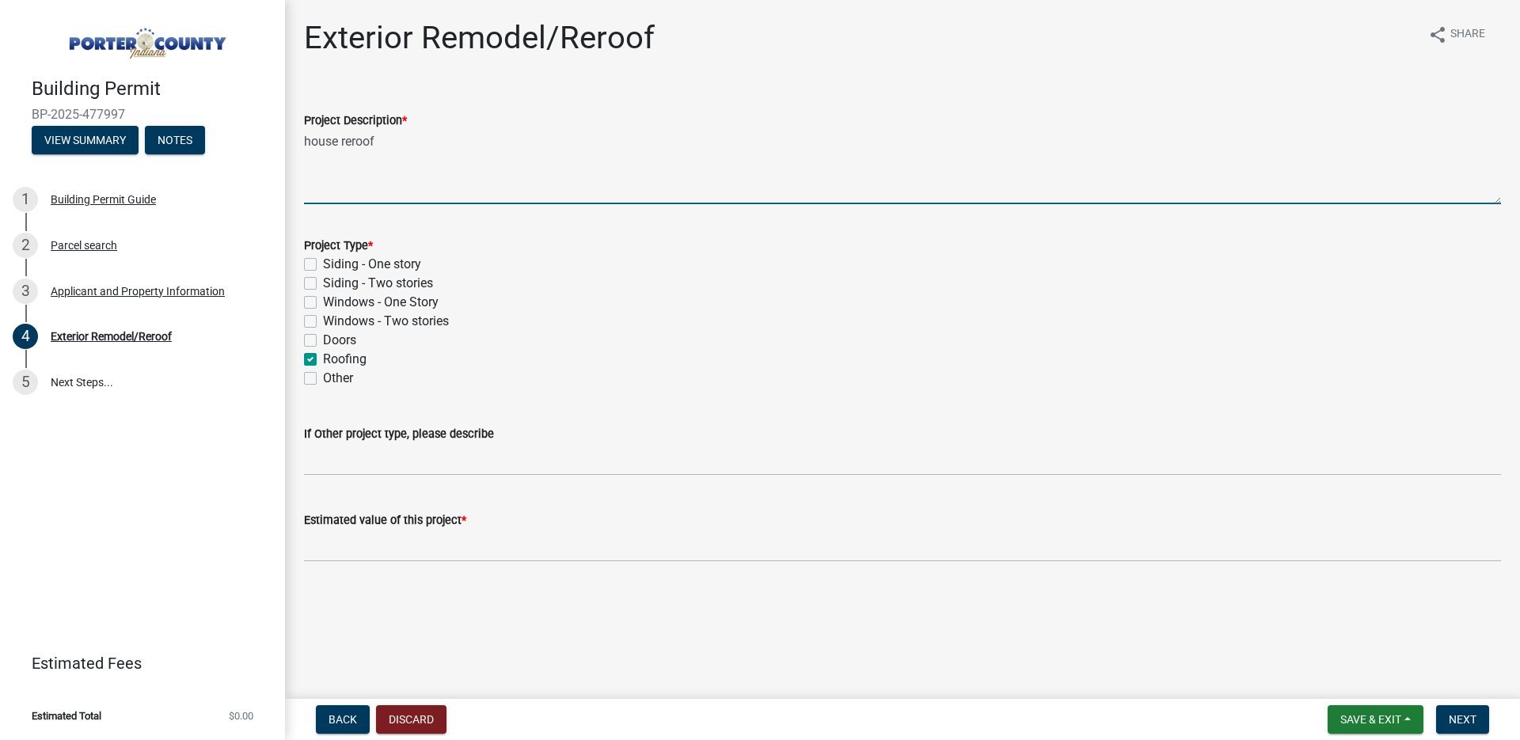
type textarea "house reroof"
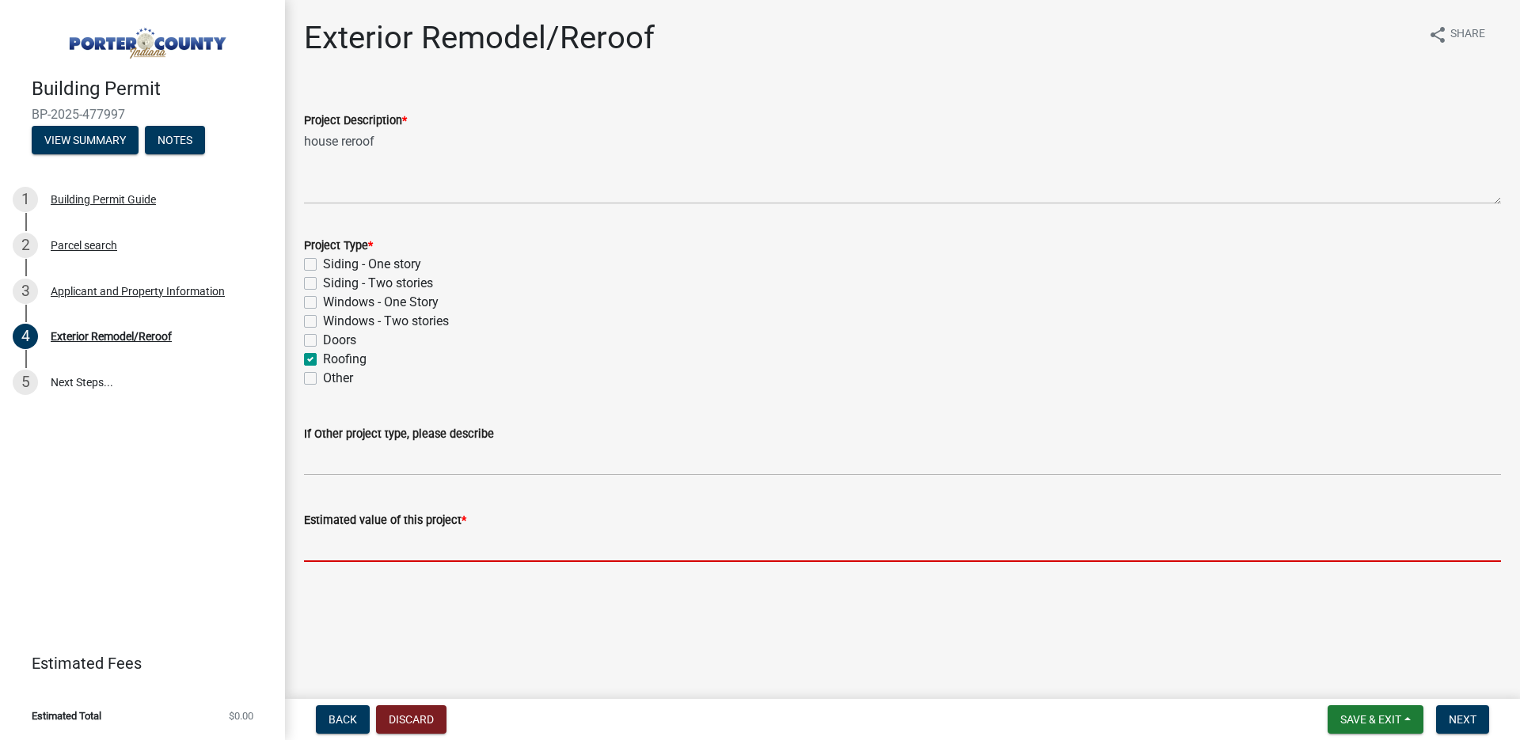
click at [387, 550] on input "text" at bounding box center [902, 546] width 1197 height 32
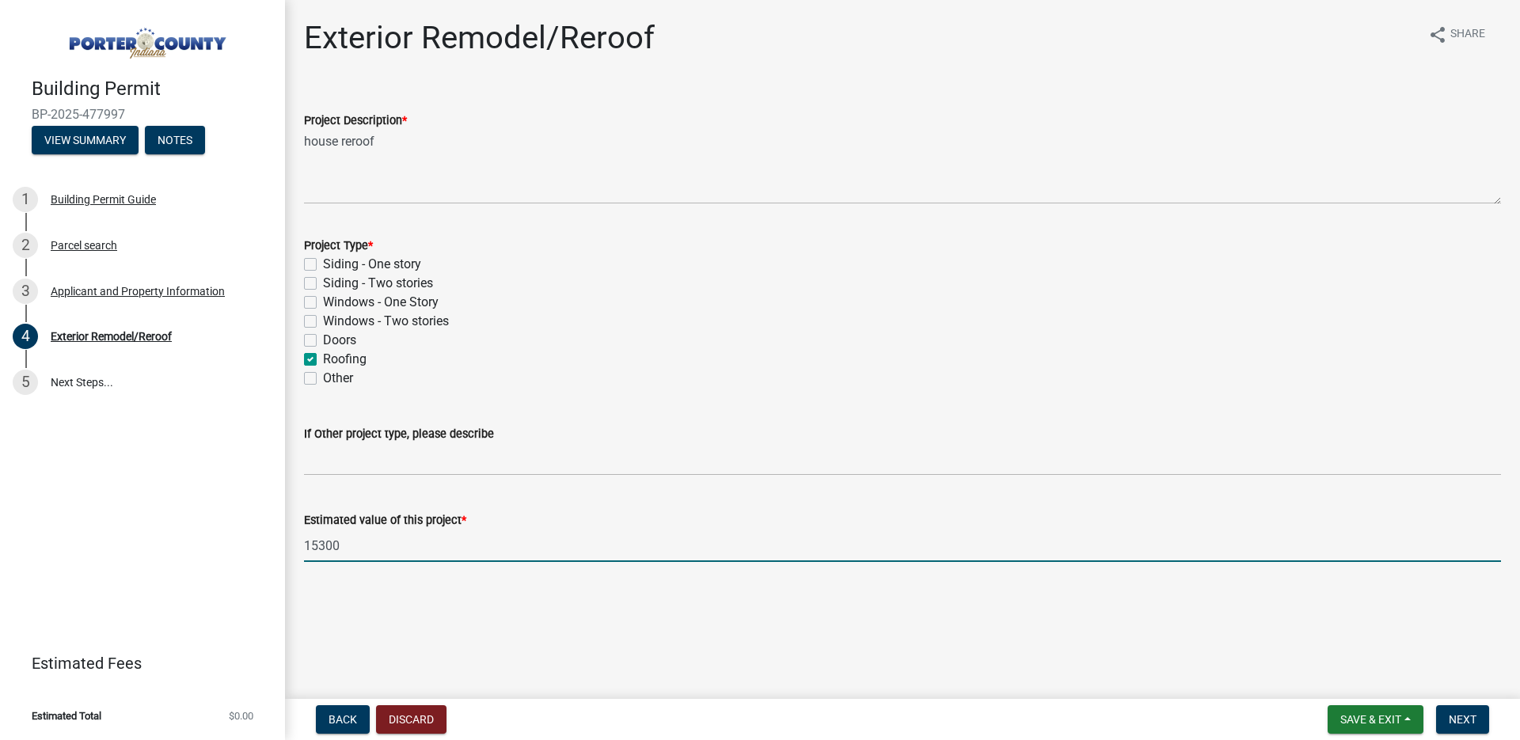
click at [394, 587] on div "Exterior Remodel/Reroof share Share Project Description * house reroof Project …" at bounding box center [902, 305] width 1221 height 572
click at [304, 541] on input "15300" at bounding box center [902, 546] width 1197 height 32
type input "15300"
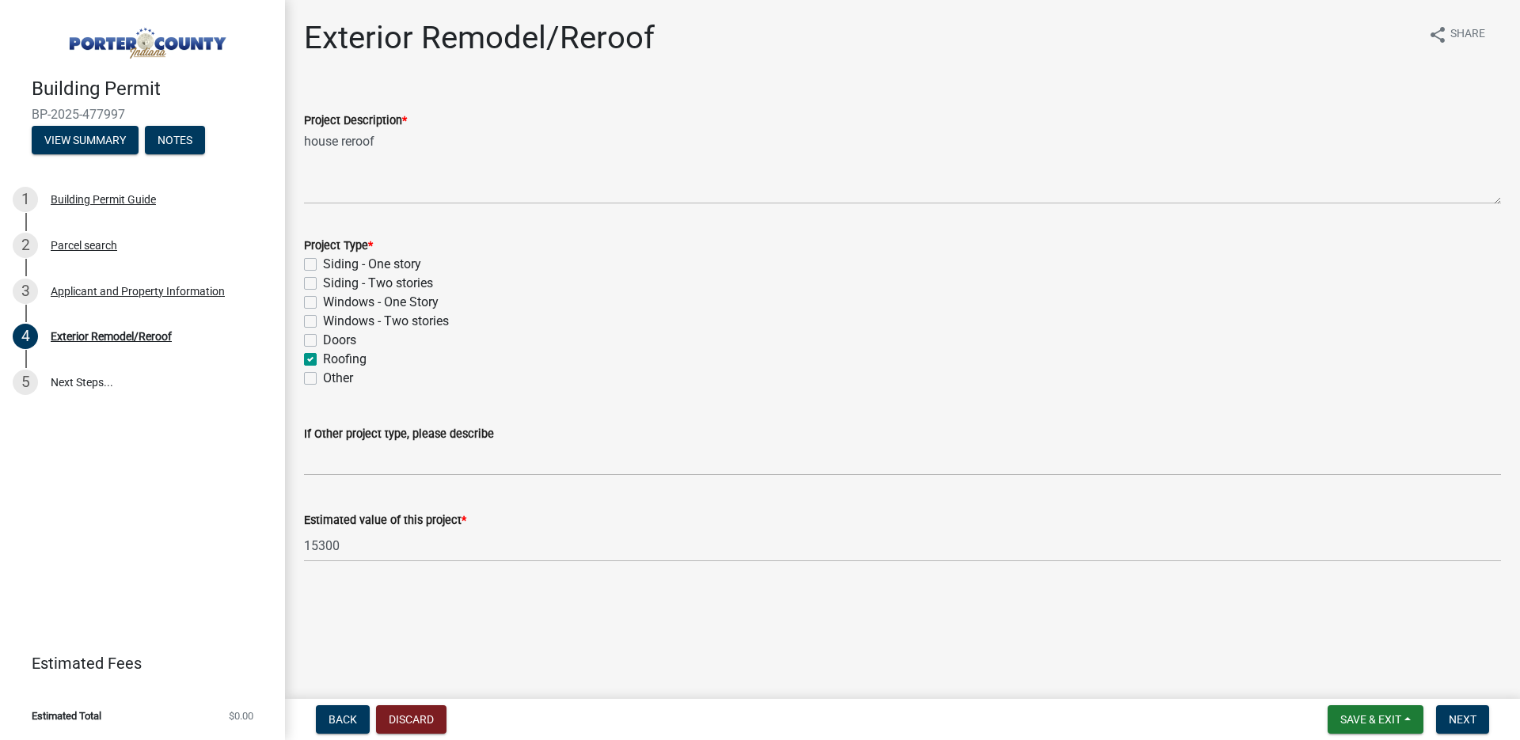
drag, startPoint x: 522, startPoint y: 631, endPoint x: 856, endPoint y: 735, distance: 349.9
click at [523, 632] on main "Exterior Remodel/Reroof share Share Project Description * house reroof Project …" at bounding box center [902, 346] width 1235 height 693
drag, startPoint x: 1413, startPoint y: 670, endPoint x: 1483, endPoint y: 701, distance: 76.5
click at [1420, 672] on main "Exterior Remodel/Reroof share Share Project Description * house reroof Project …" at bounding box center [902, 346] width 1235 height 693
click at [1467, 716] on span "Next" at bounding box center [1463, 719] width 28 height 13
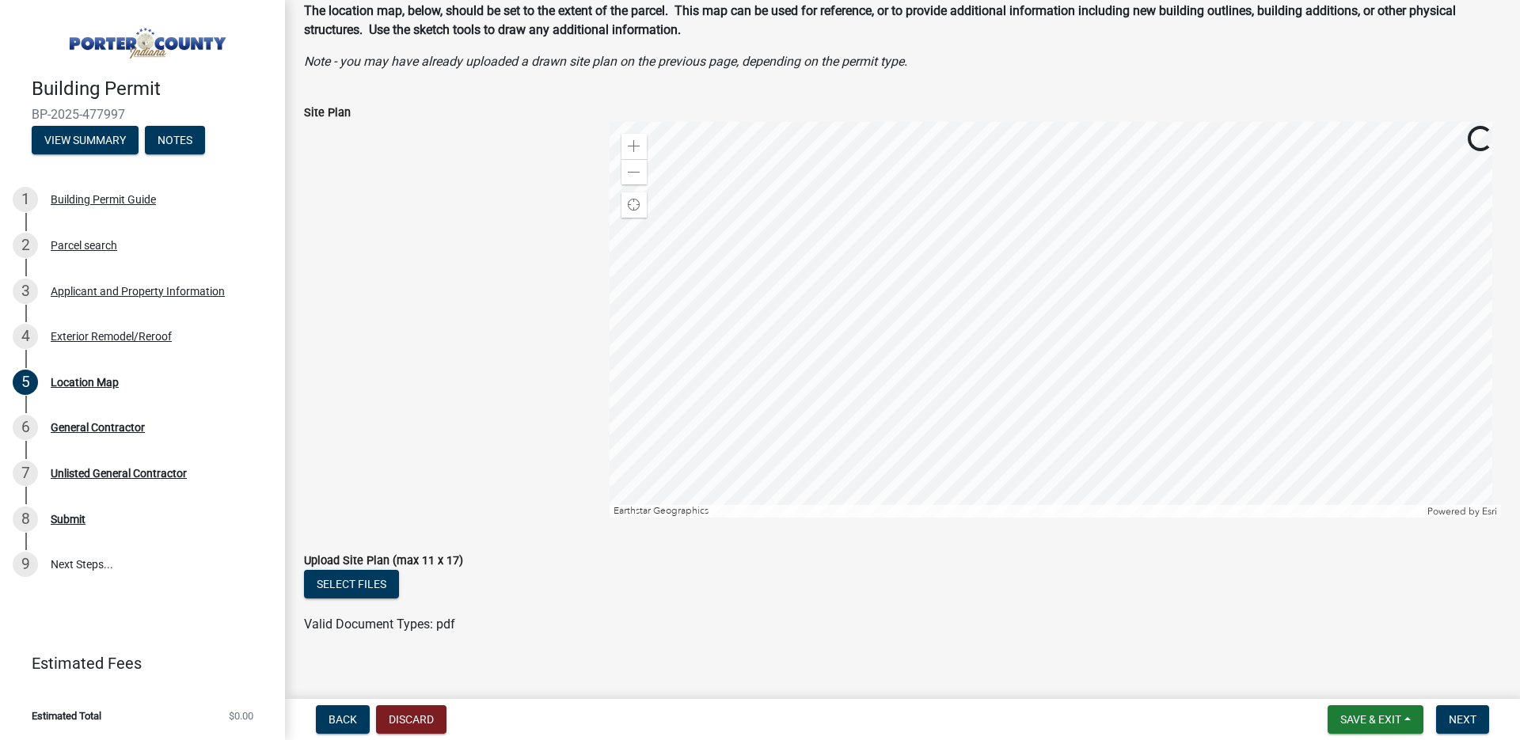
scroll to position [105, 0]
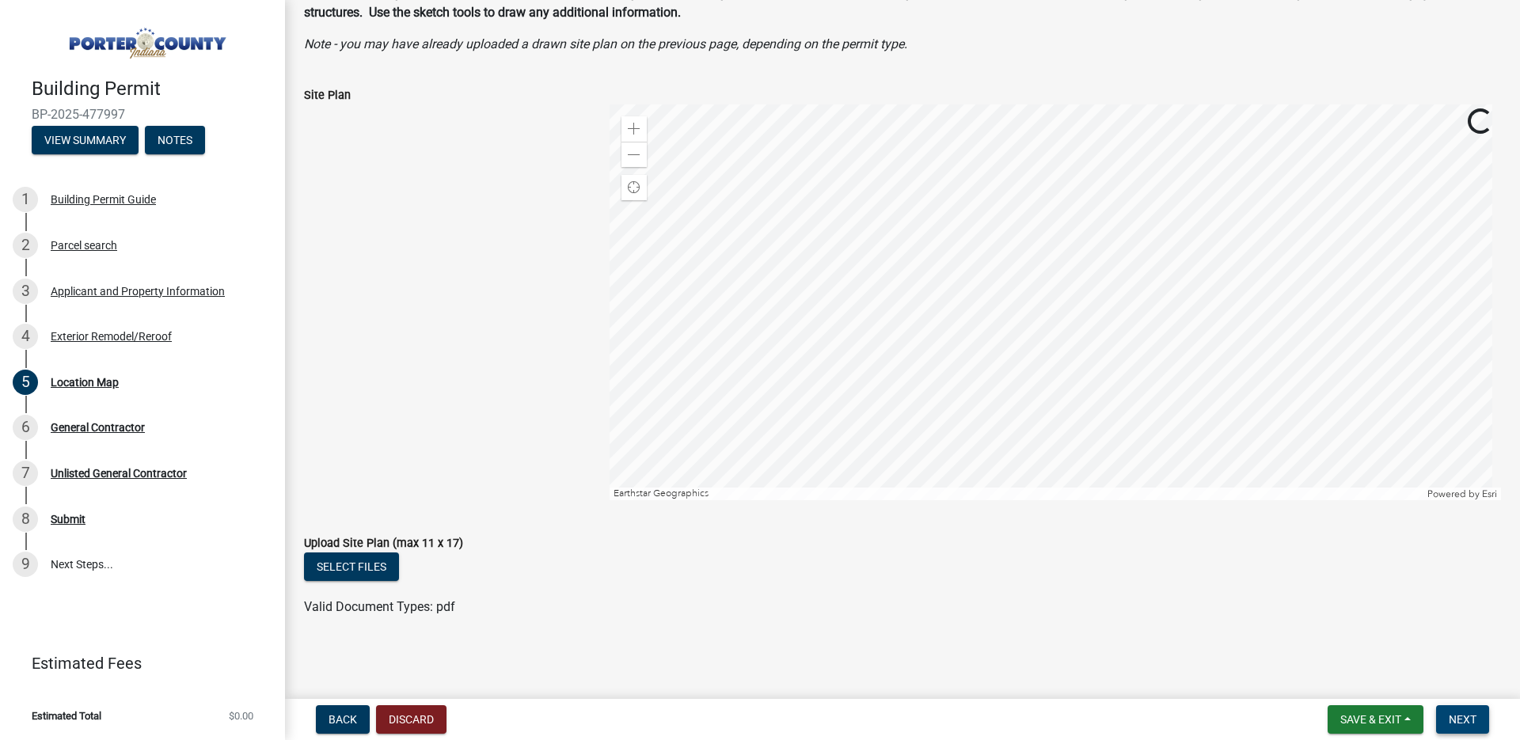
click at [1471, 721] on span "Next" at bounding box center [1463, 719] width 28 height 13
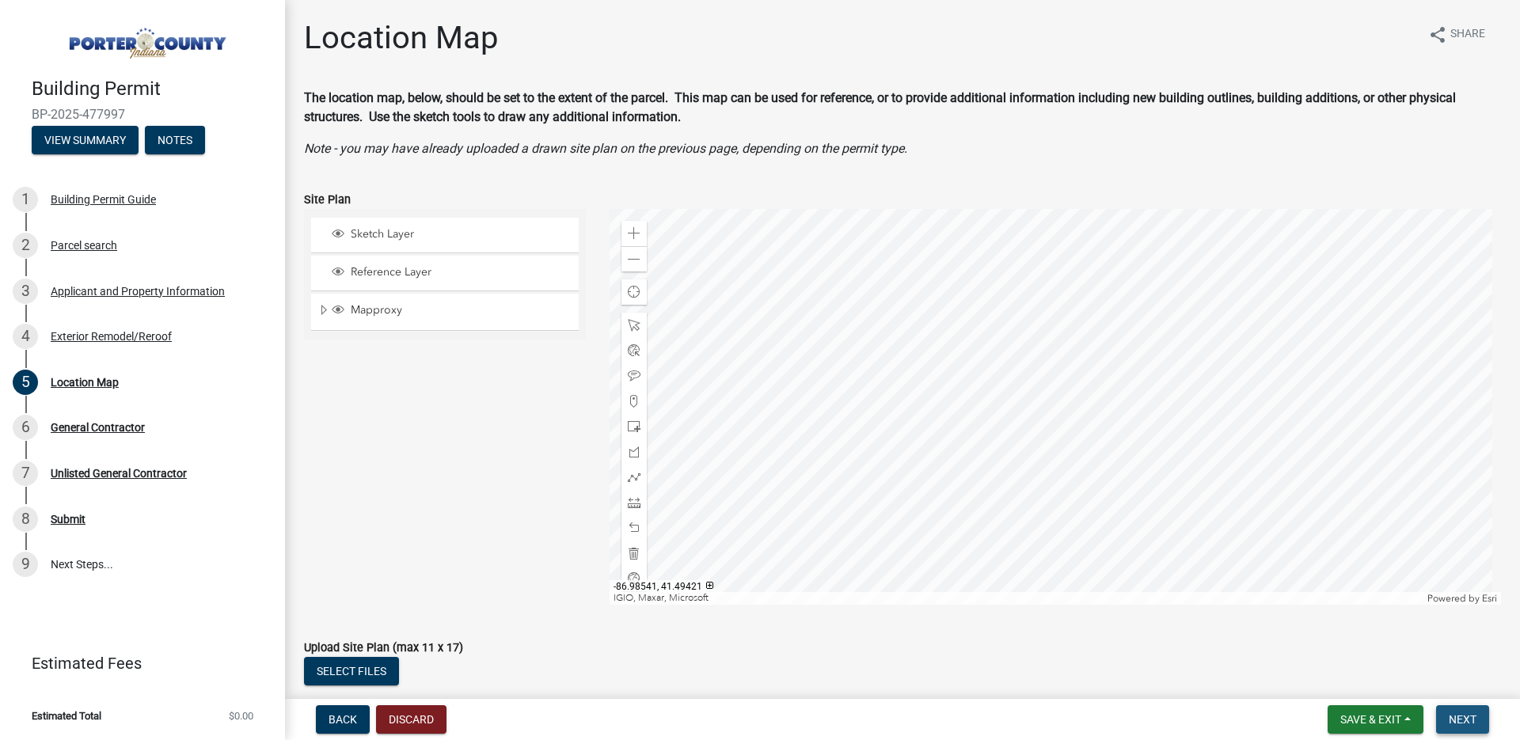
click at [1462, 721] on span "Next" at bounding box center [1463, 719] width 28 height 13
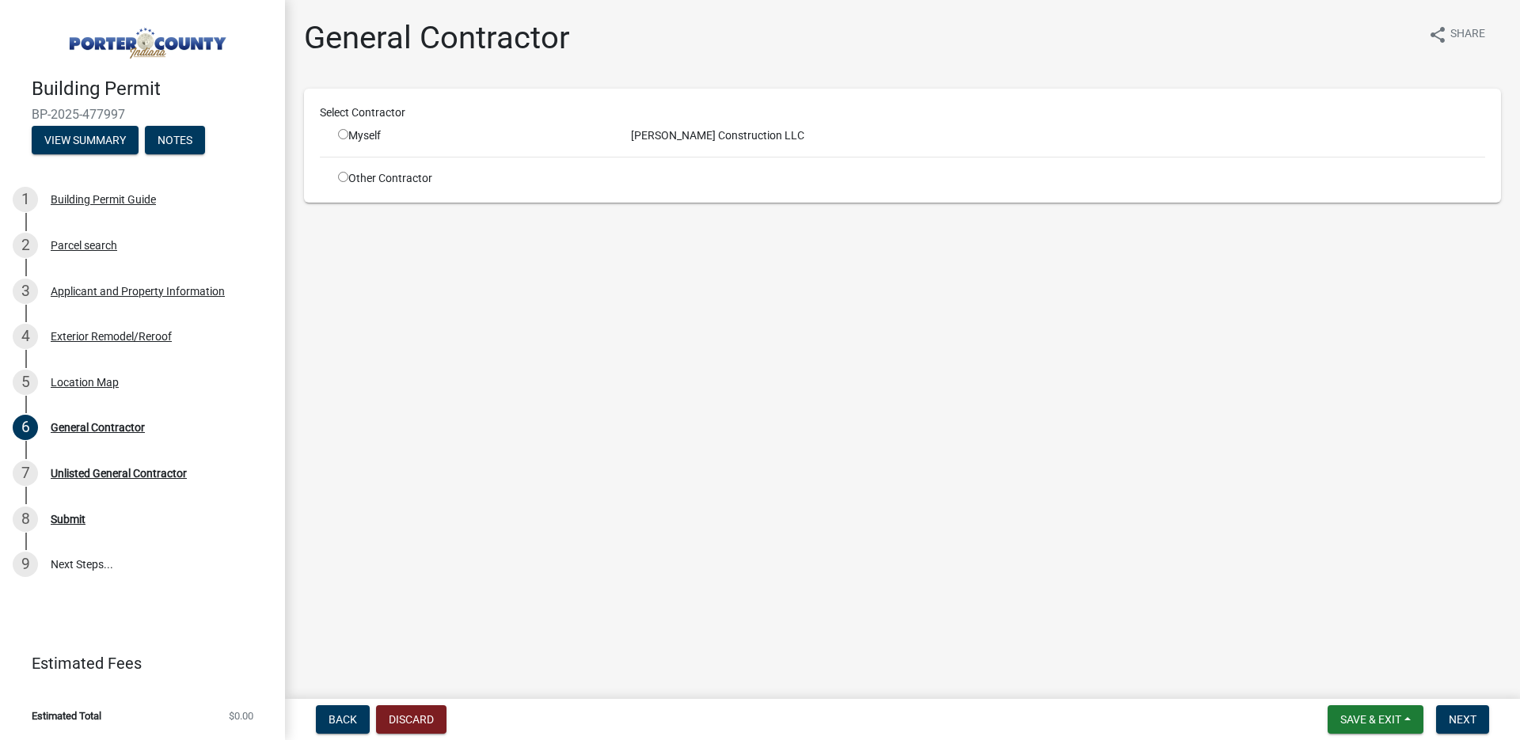
click at [340, 178] on input "radio" at bounding box center [343, 177] width 10 height 10
radio input "true"
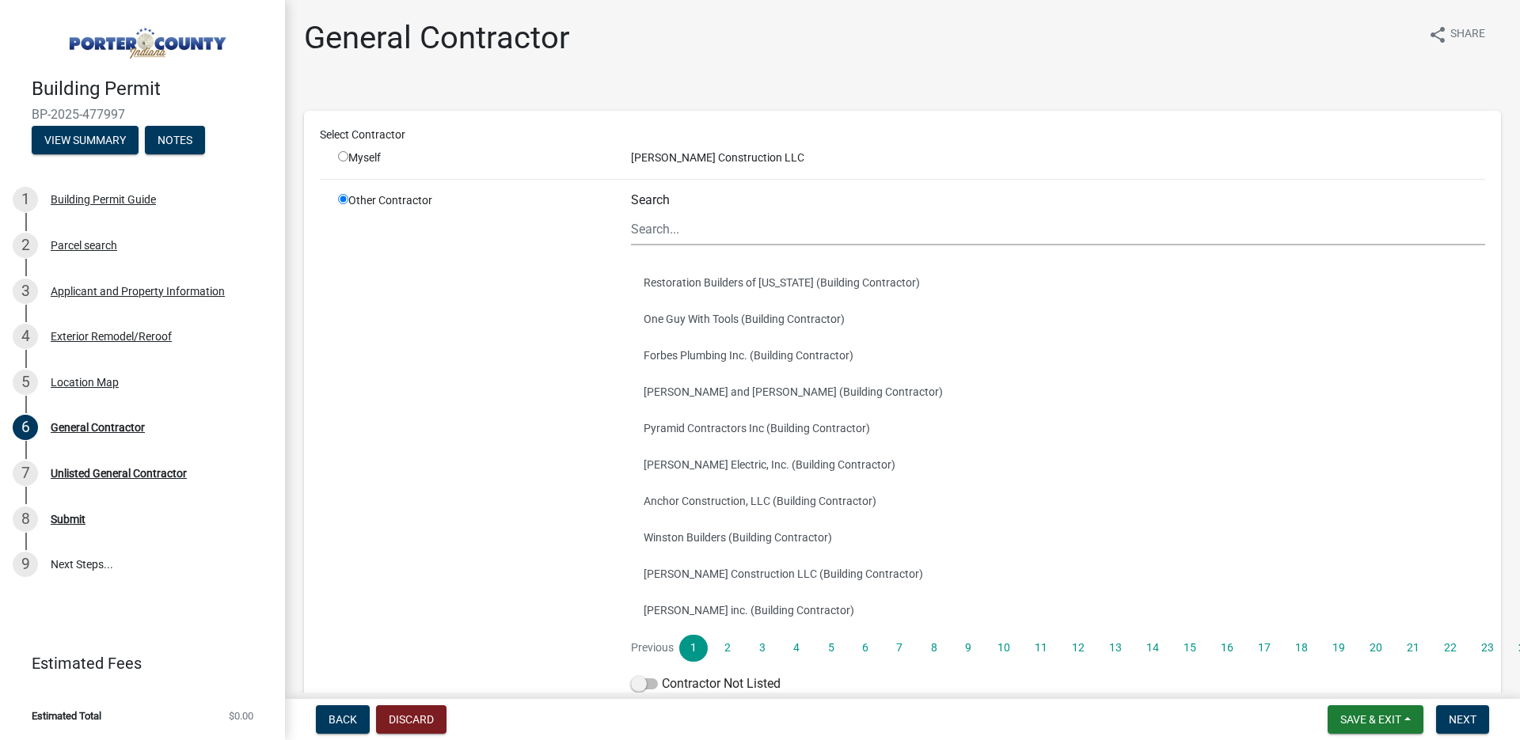
click at [636, 214] on div "Search" at bounding box center [1058, 218] width 854 height 53
click at [638, 219] on input "Search" at bounding box center [1058, 229] width 854 height 32
type input "goodwin construction"
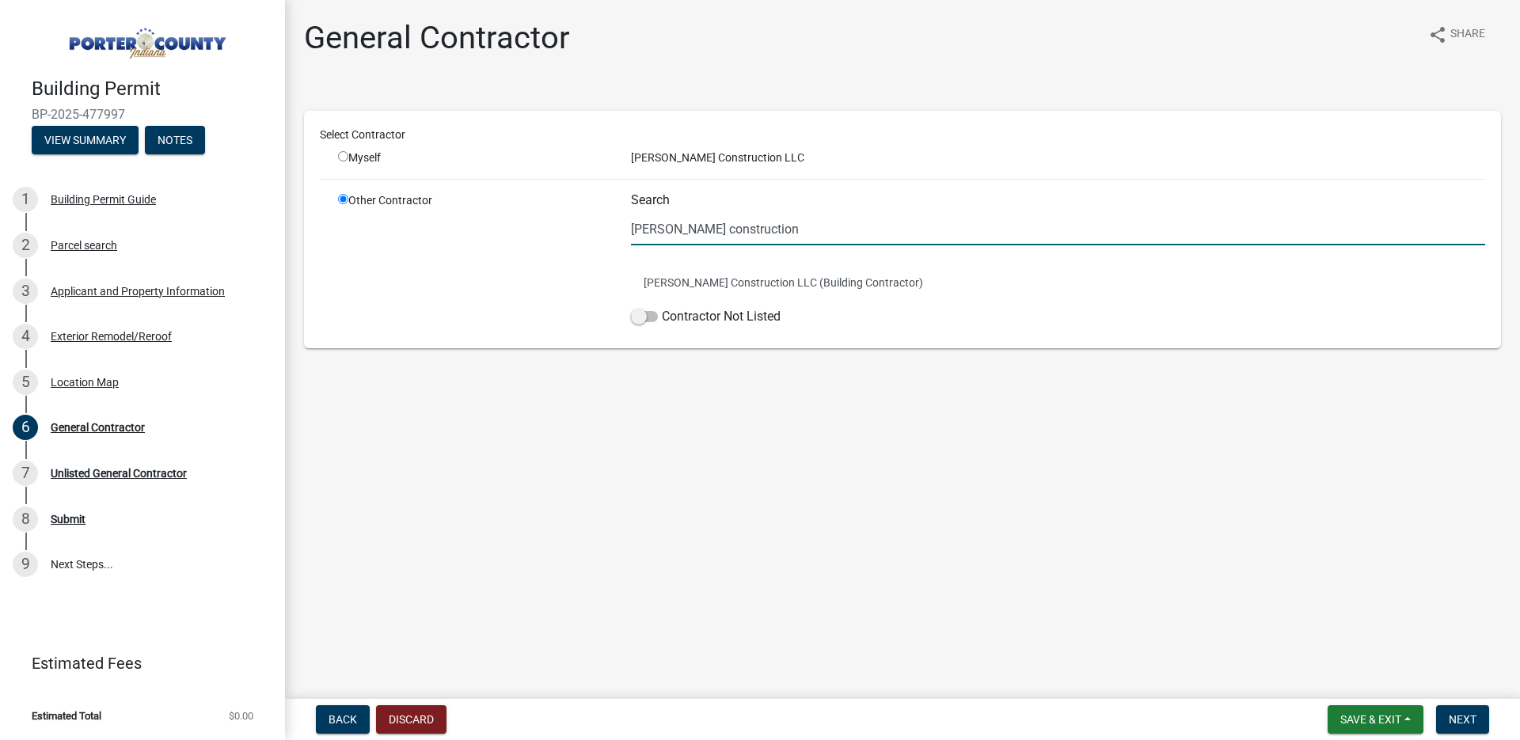
click at [1101, 344] on div "Select Contractor Myself Goodwin Construction LLC Other Contractor Search goodw…" at bounding box center [902, 230] width 1197 height 238
click at [725, 279] on button "Goodwin Construction LLC (Building Contractor)" at bounding box center [1058, 282] width 854 height 36
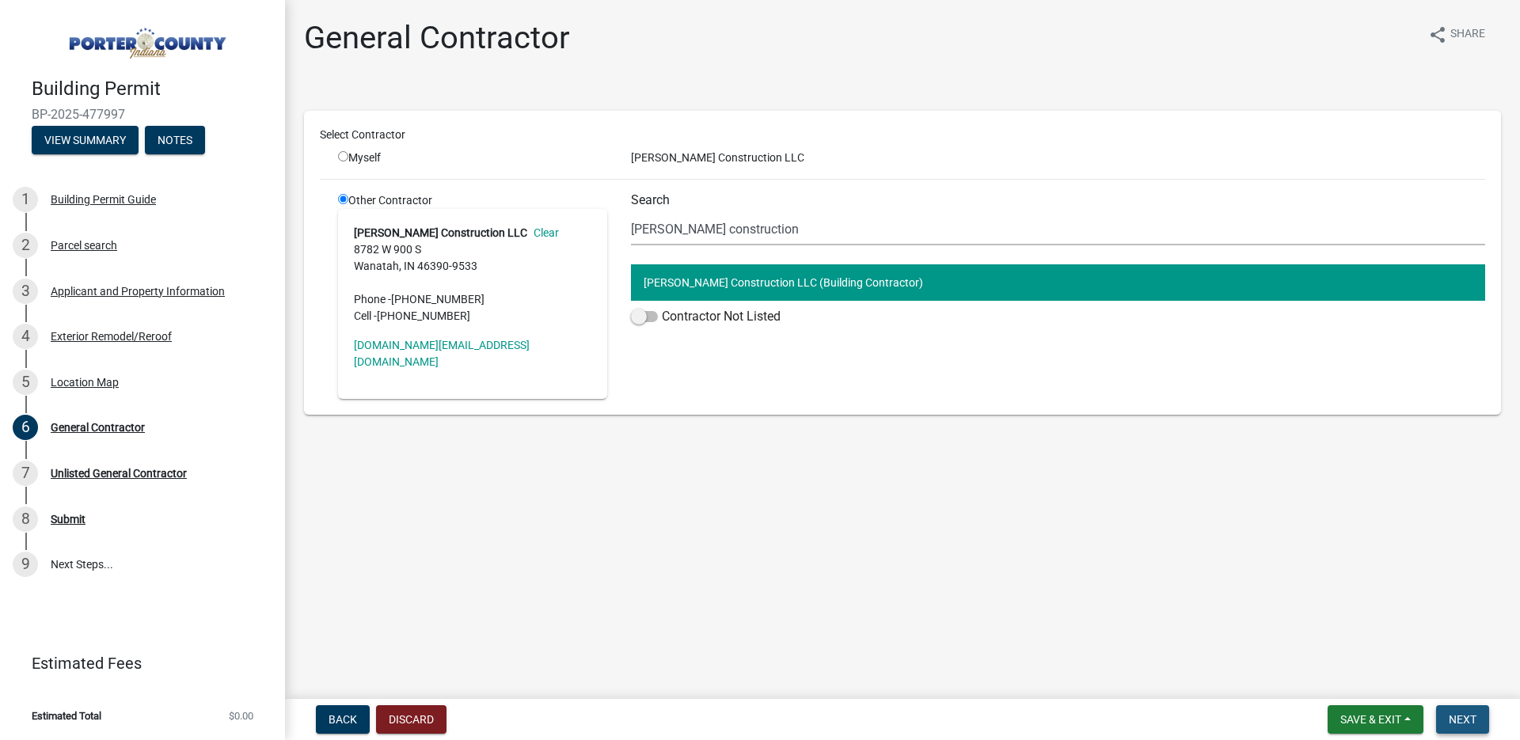
click at [1460, 714] on span "Next" at bounding box center [1463, 719] width 28 height 13
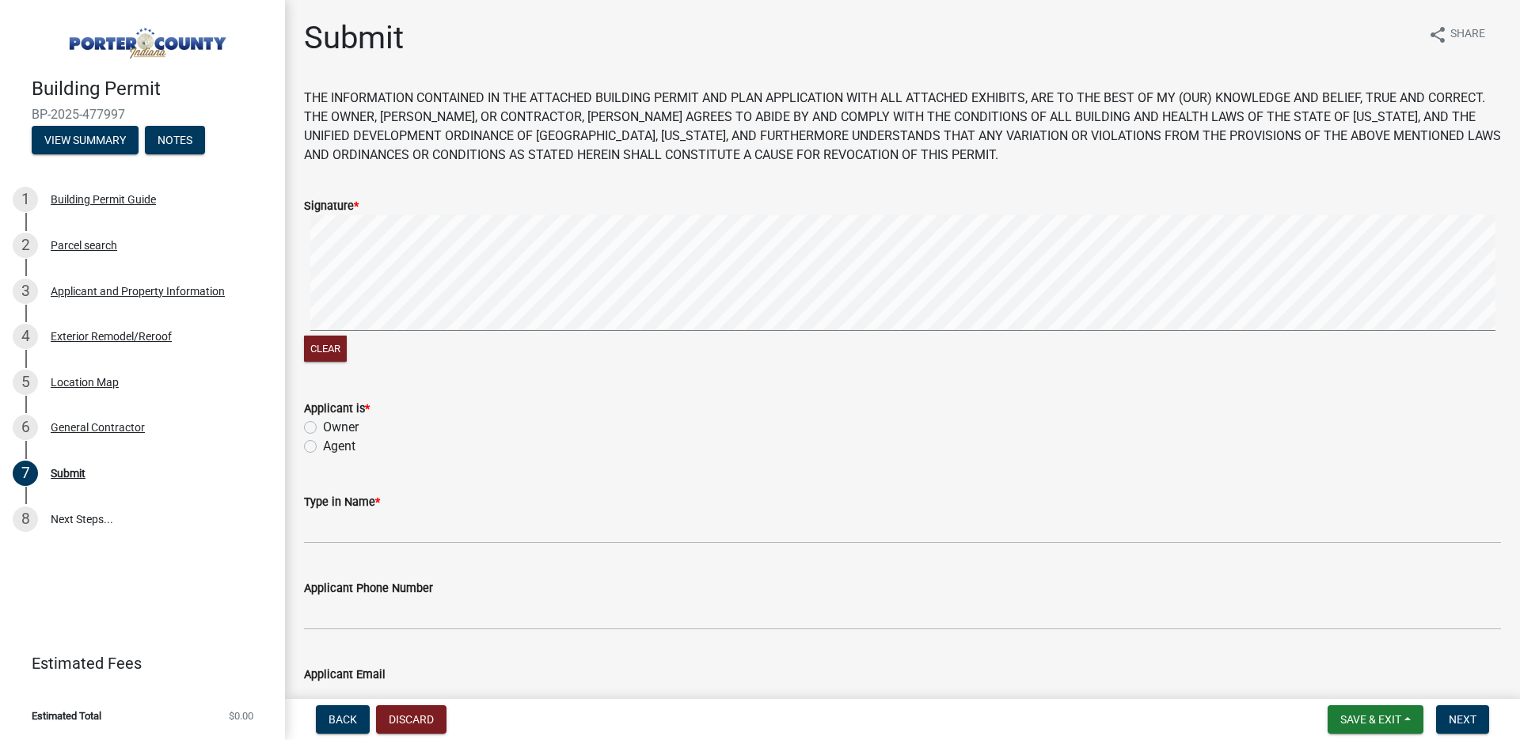
click at [323, 450] on label "Agent" at bounding box center [339, 446] width 32 height 19
click at [323, 447] on input "Agent" at bounding box center [328, 442] width 10 height 10
radio input "true"
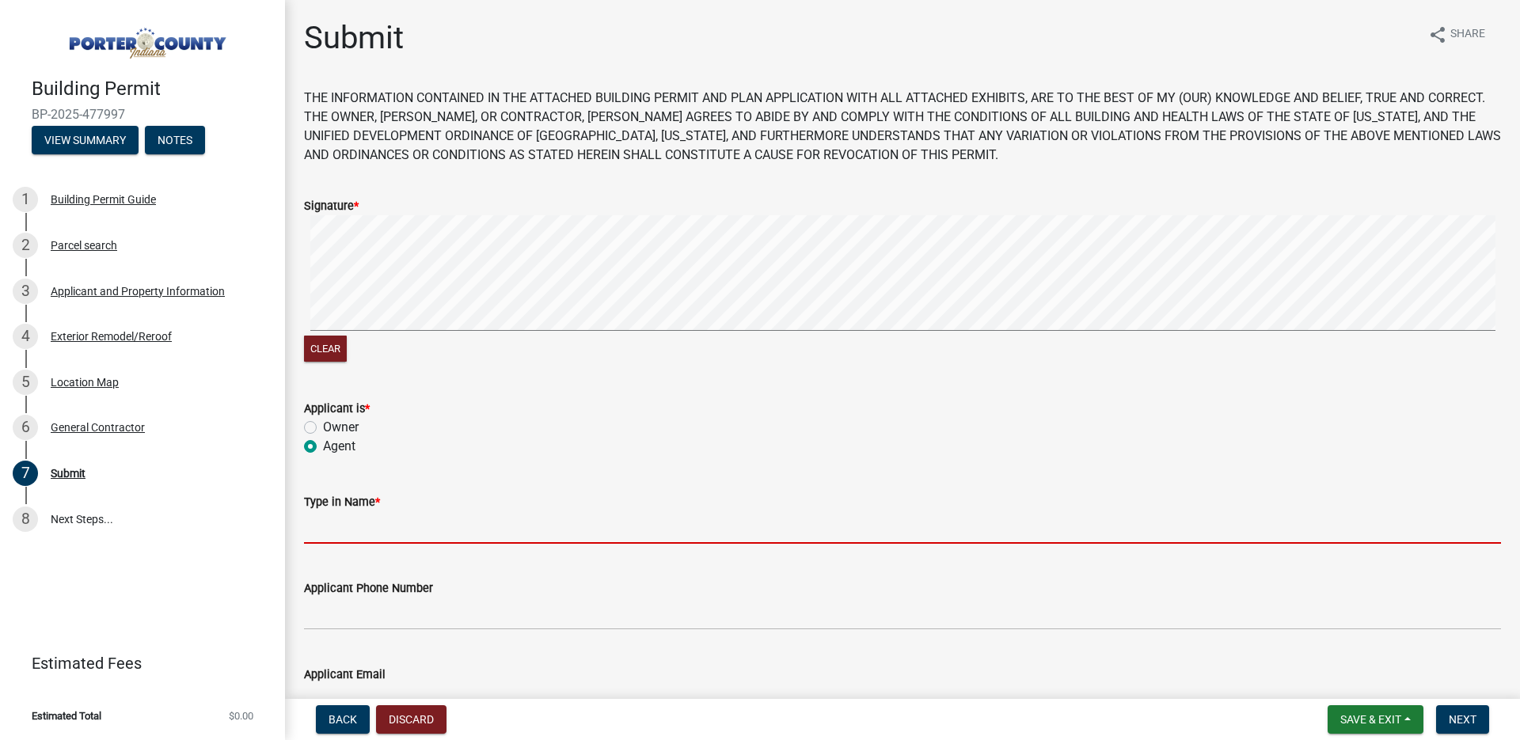
click at [350, 530] on input "Type in Name *" at bounding box center [902, 527] width 1197 height 32
type input "Jeff Goodwin"
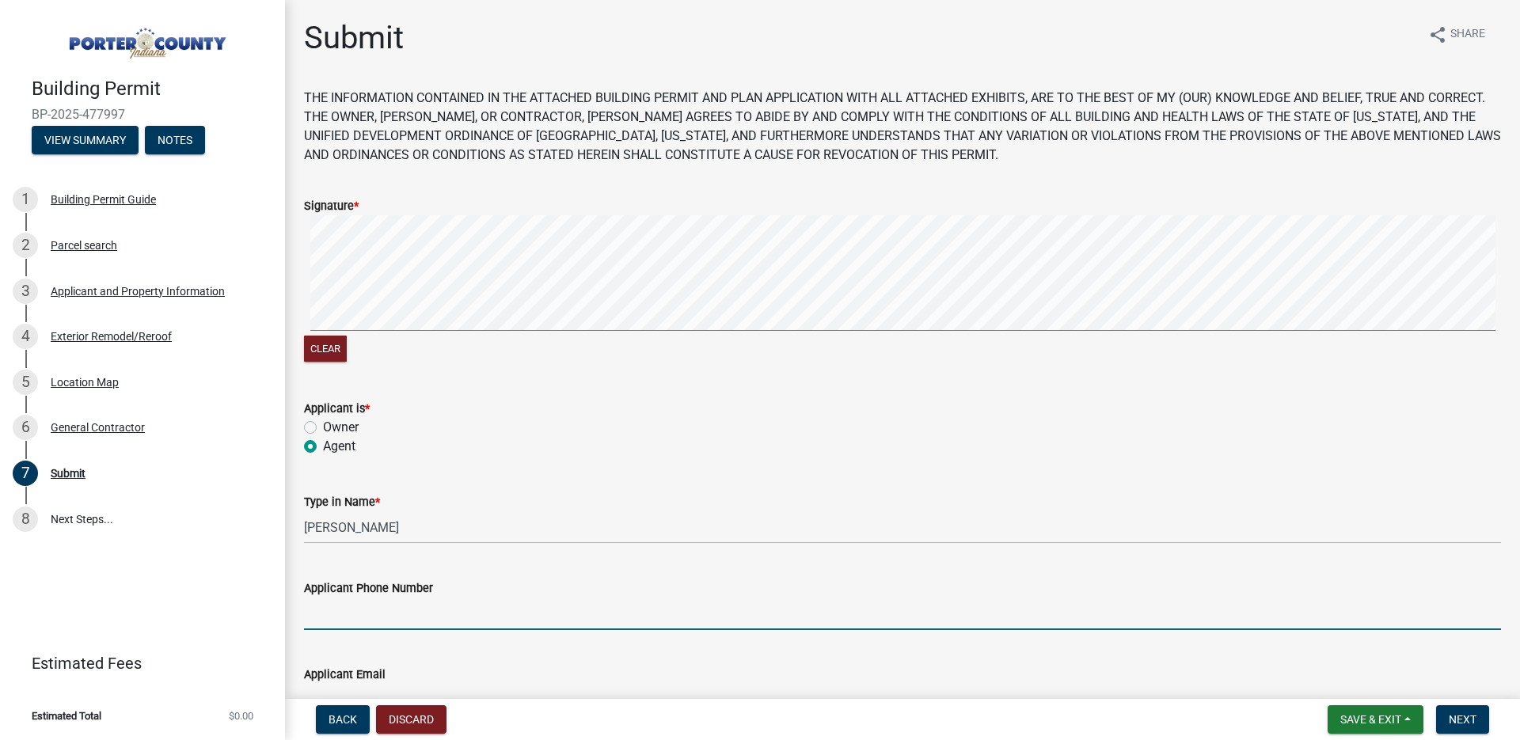
click at [408, 625] on input "Applicant Phone Number" at bounding box center [902, 614] width 1197 height 32
type input "219.508.0308"
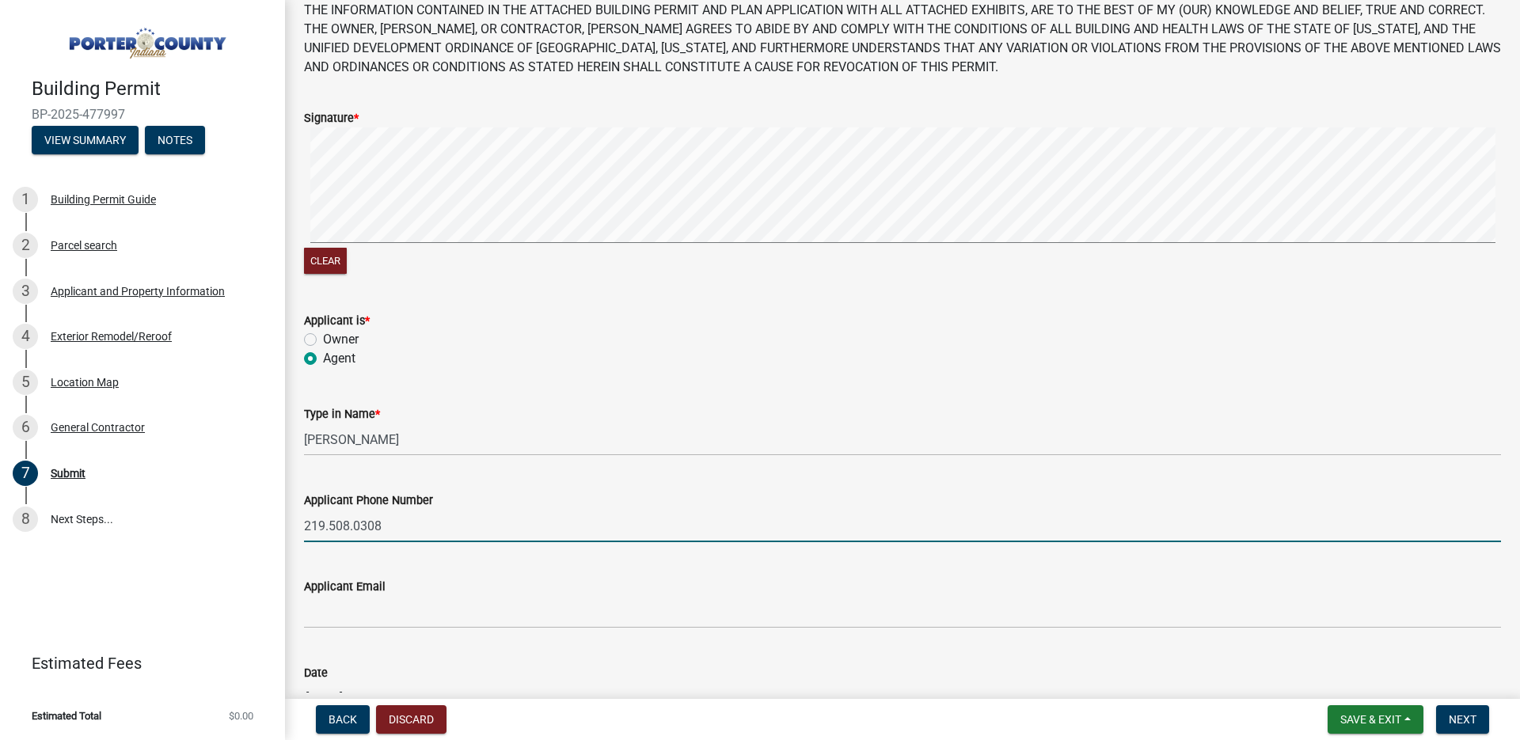
scroll to position [196, 0]
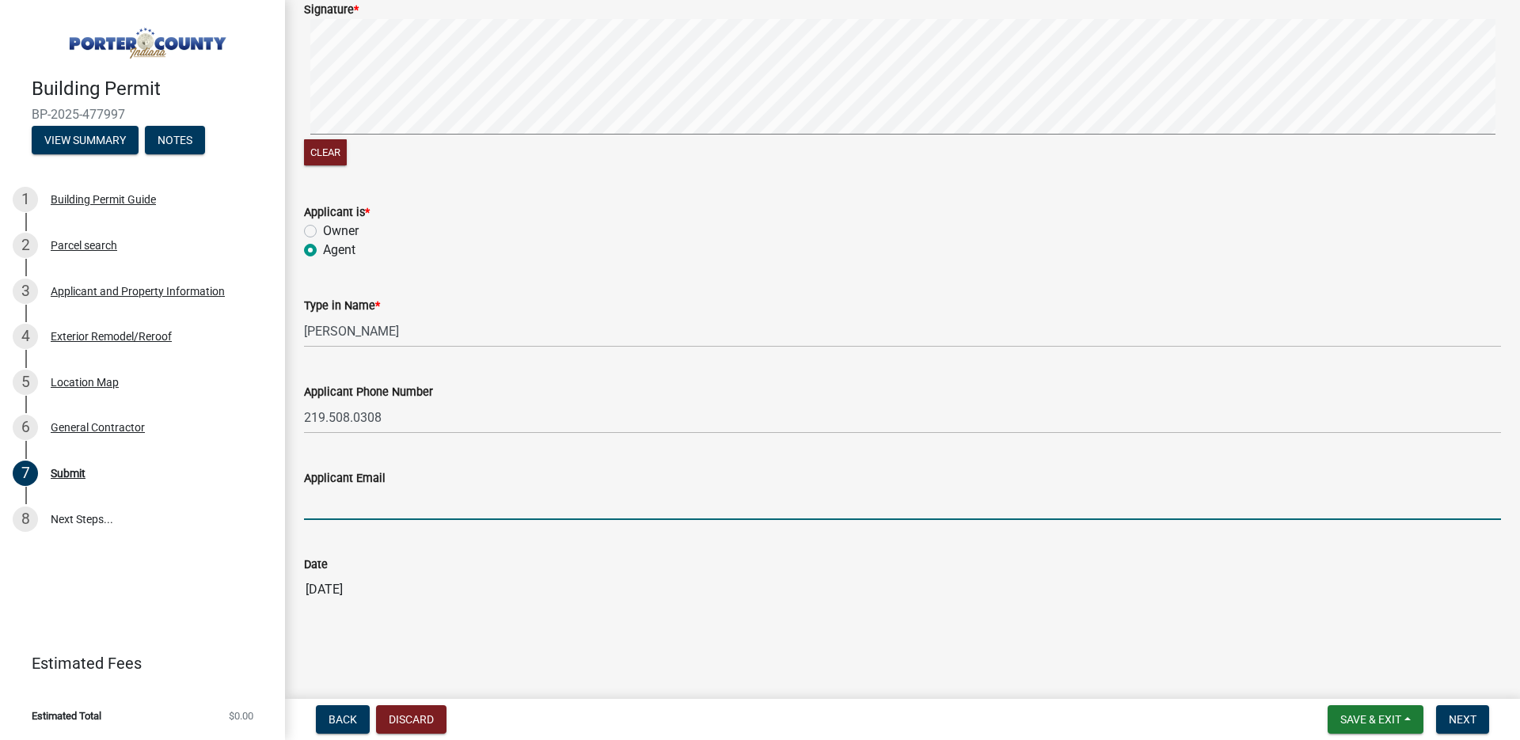
click at [347, 510] on input "Applicant Email" at bounding box center [902, 504] width 1197 height 32
type input "jgoodwinconstruction.llc@gmail.com"
click at [1481, 582] on input "09/13/2025" at bounding box center [902, 590] width 1197 height 32
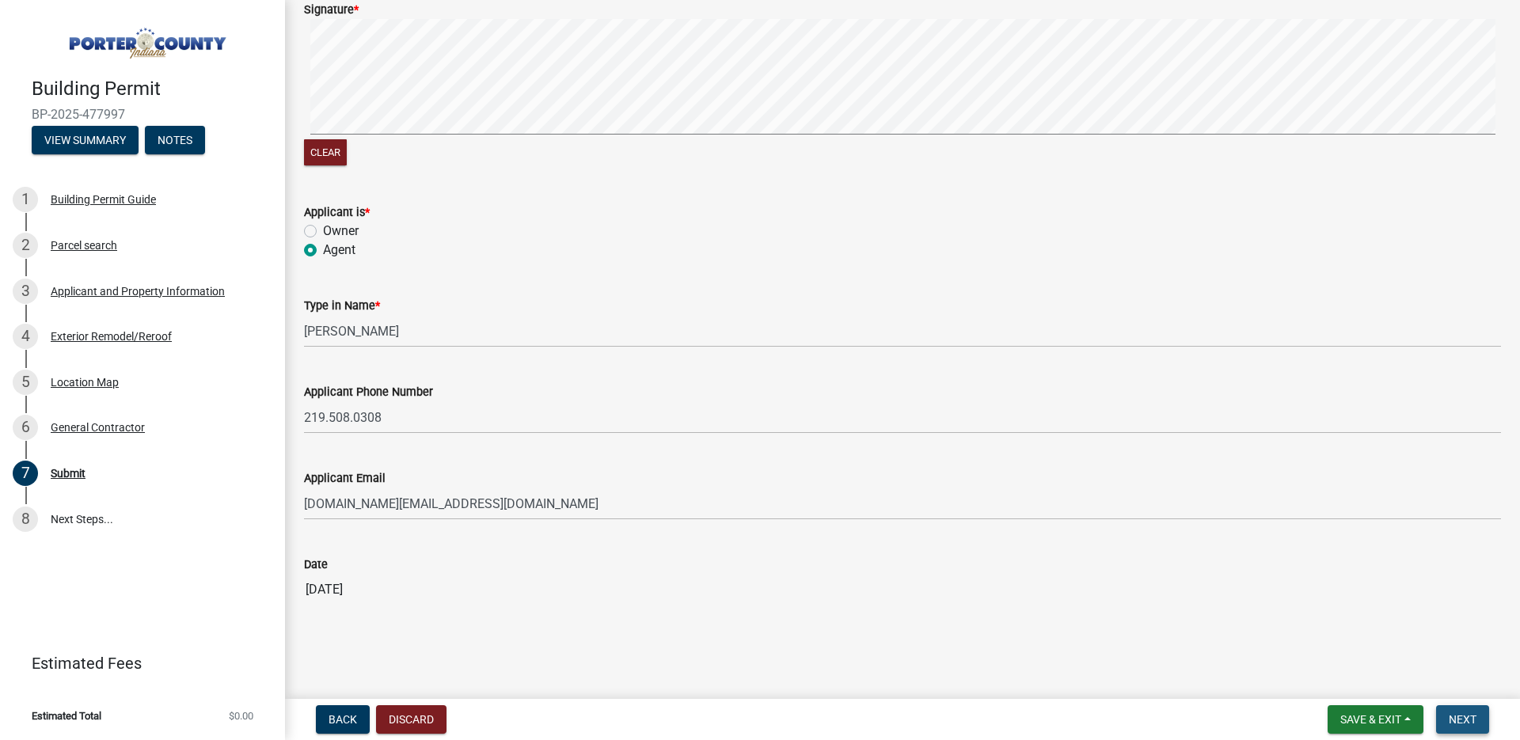
click at [1484, 727] on button "Next" at bounding box center [1462, 719] width 53 height 29
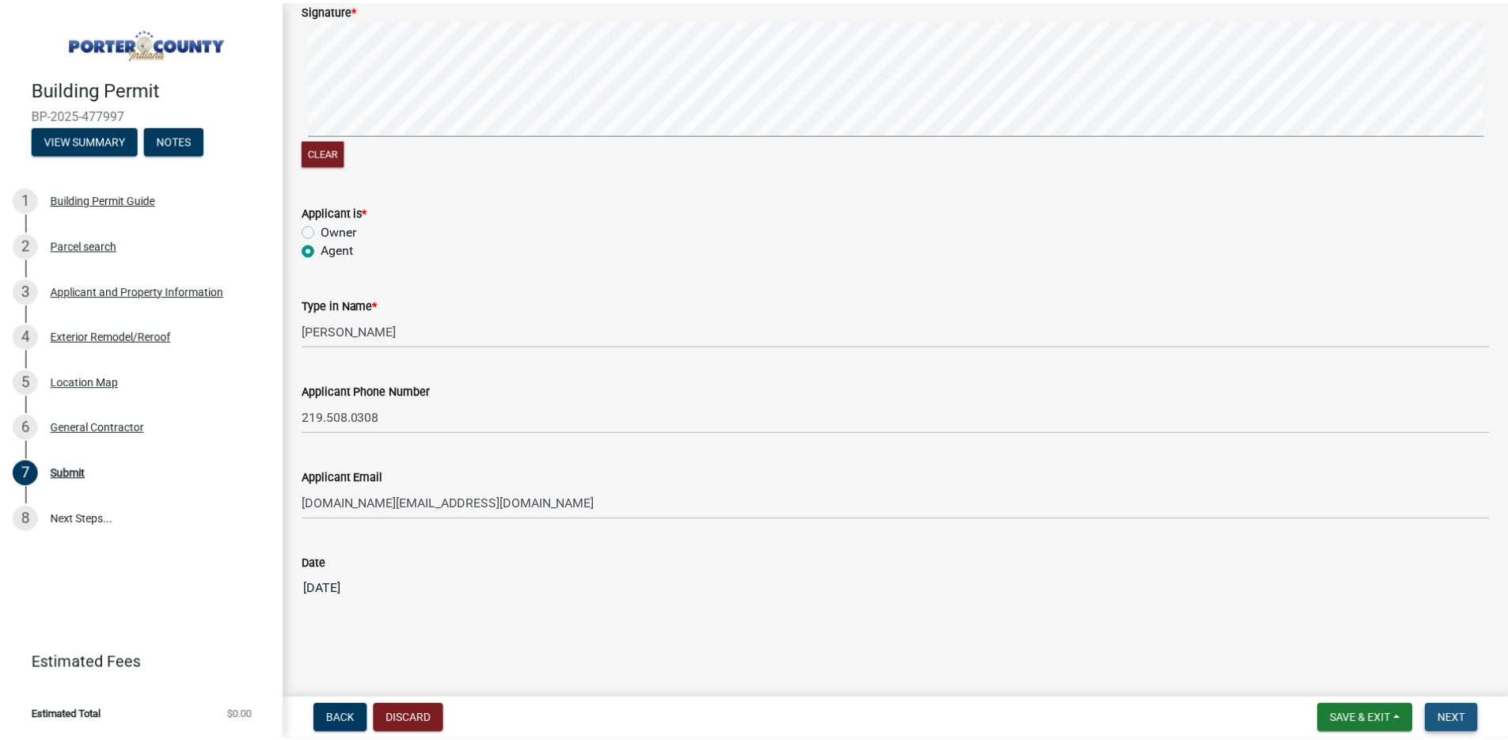
scroll to position [0, 0]
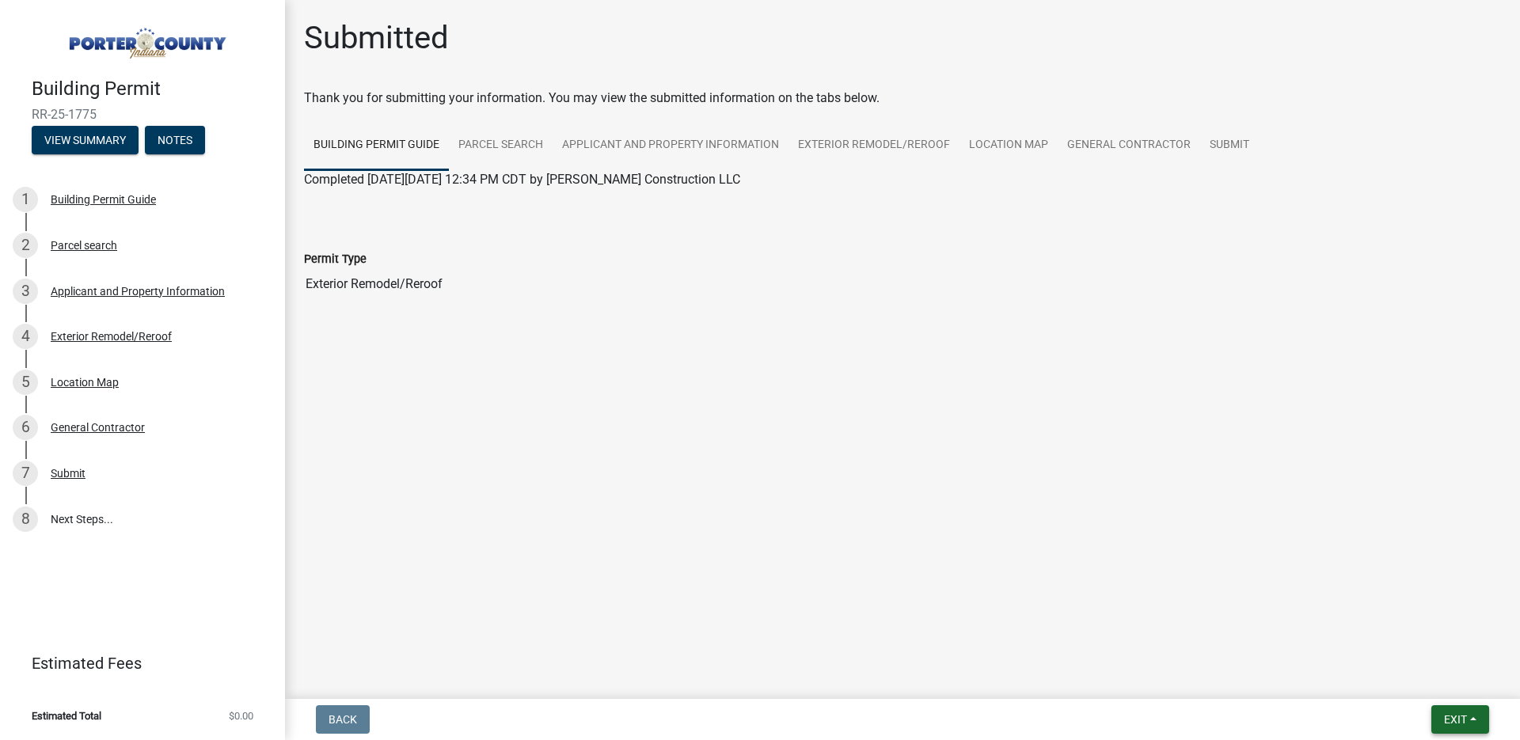
drag, startPoint x: 1445, startPoint y: 714, endPoint x: 1426, endPoint y: 692, distance: 29.2
click at [1445, 714] on span "Exit" at bounding box center [1455, 719] width 23 height 13
click at [1410, 675] on button "Save & Exit" at bounding box center [1426, 679] width 127 height 38
